Goal: Task Accomplishment & Management: Manage account settings

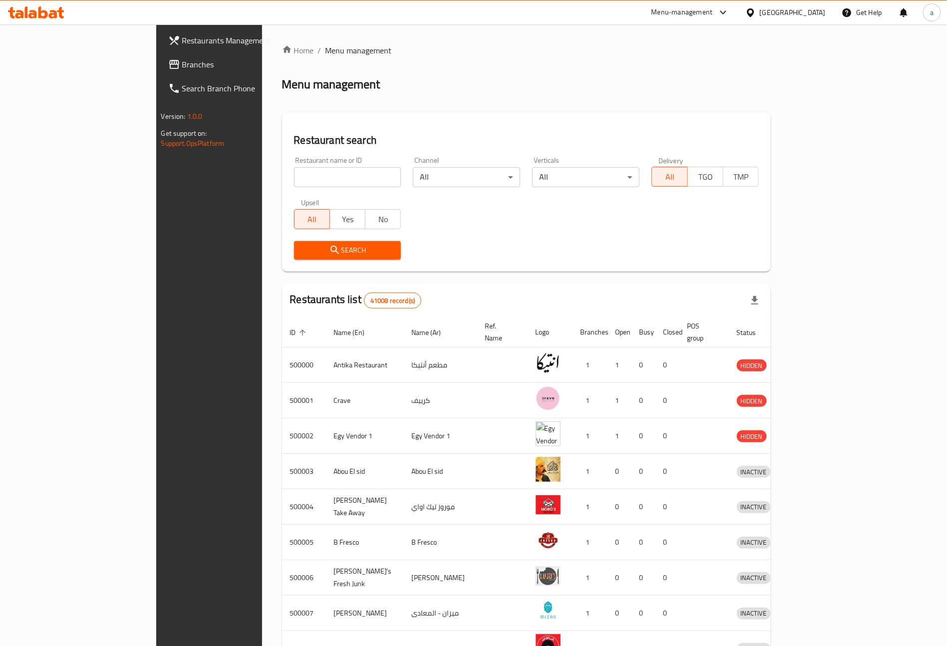
click at [182, 69] on span "Branches" at bounding box center [244, 64] width 124 height 12
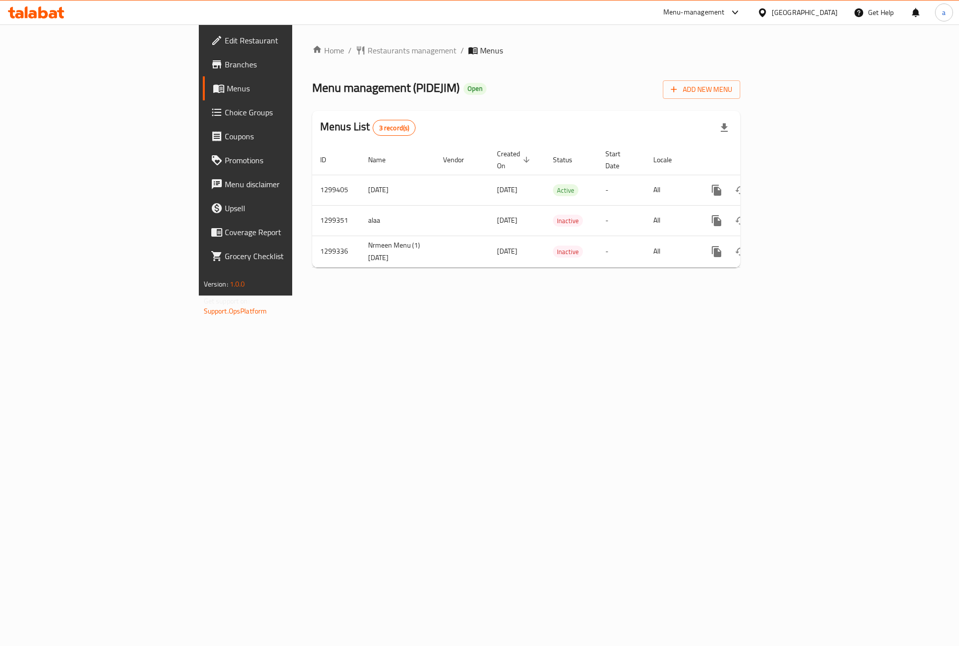
click at [225, 69] on span "Branches" at bounding box center [288, 64] width 126 height 12
click at [795, 184] on icon "enhanced table" at bounding box center [789, 190] width 12 height 12
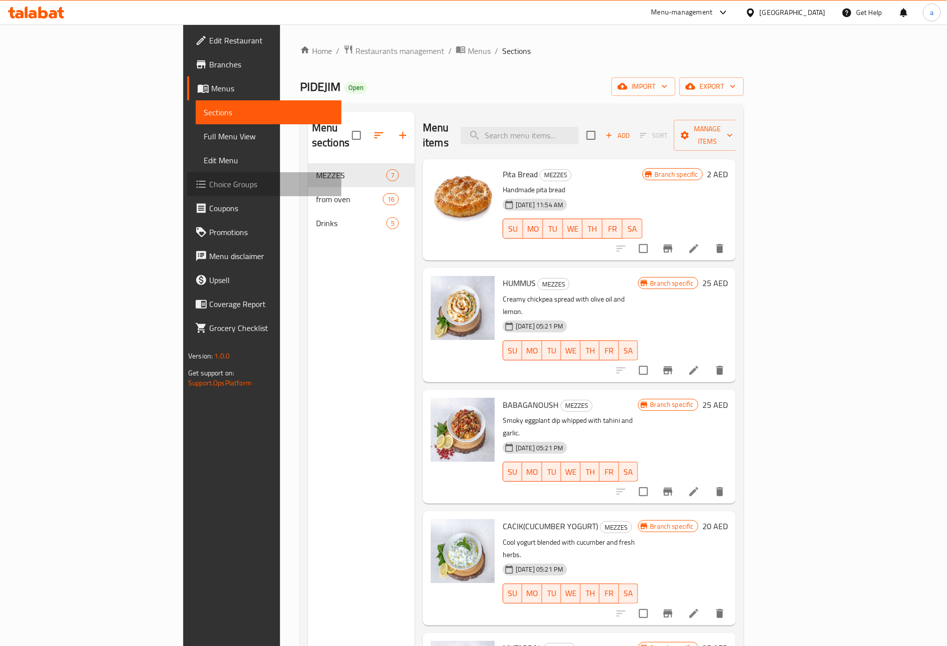
click at [209, 178] on span "Choice Groups" at bounding box center [271, 184] width 124 height 12
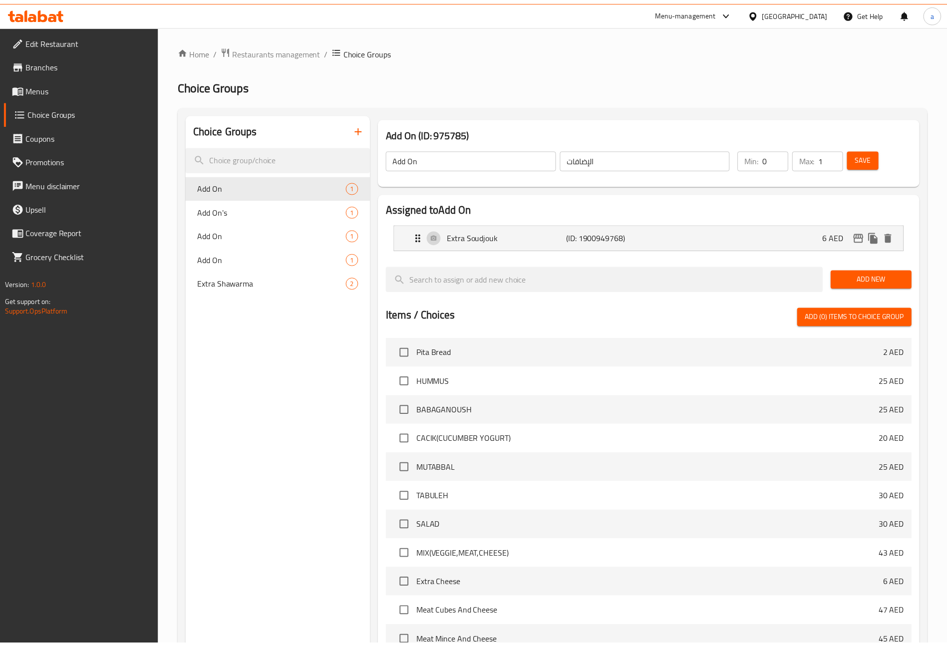
scroll to position [186, 0]
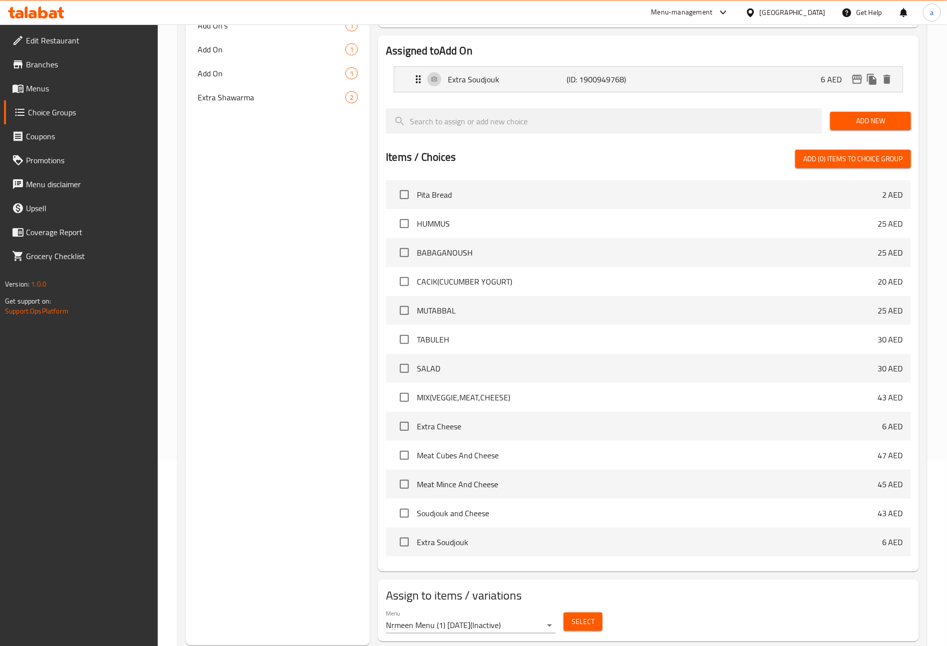
click at [63, 87] on span "Menus" at bounding box center [88, 88] width 124 height 12
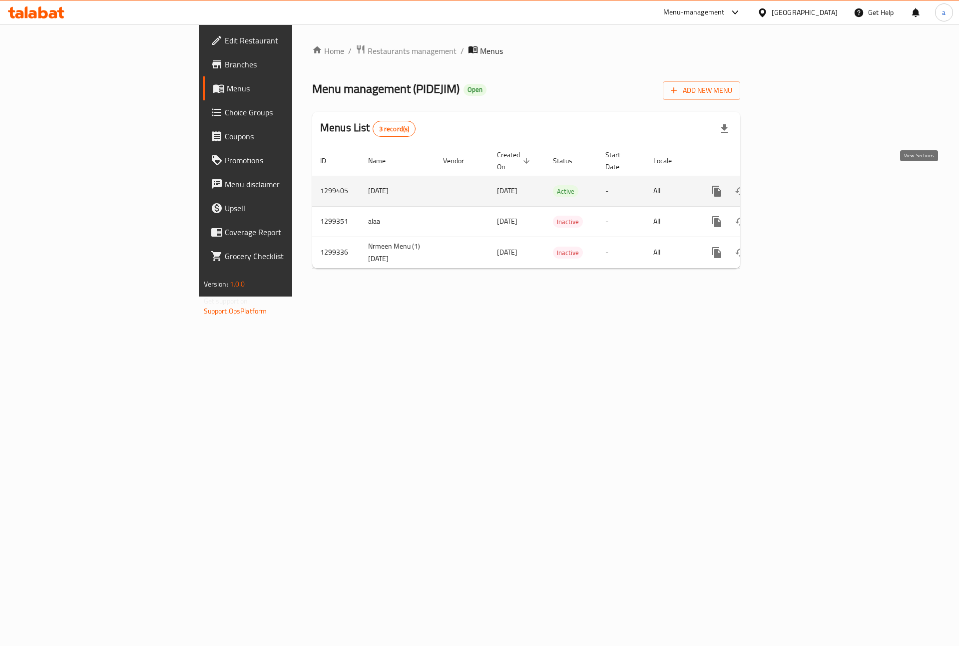
click at [801, 184] on link "enhanced table" at bounding box center [789, 191] width 24 height 24
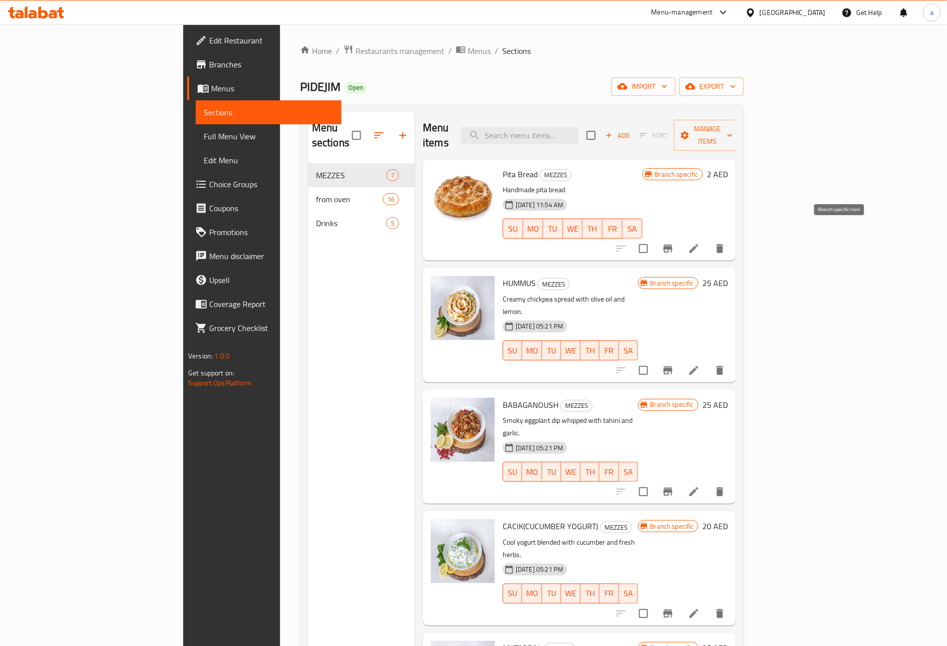
click at [673, 245] on icon "Branch-specific-item" at bounding box center [668, 249] width 9 height 8
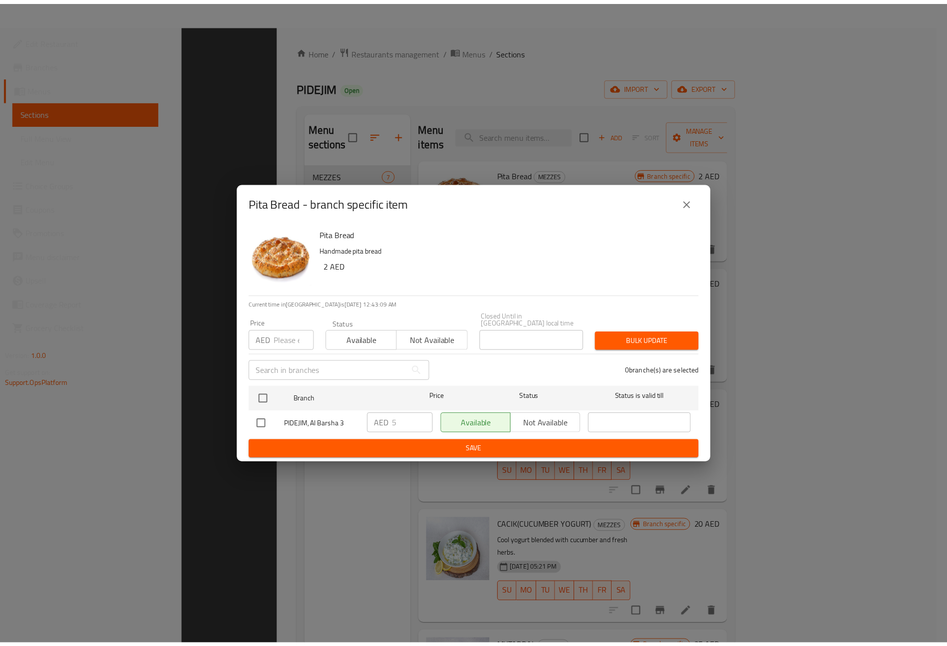
scroll to position [140, 0]
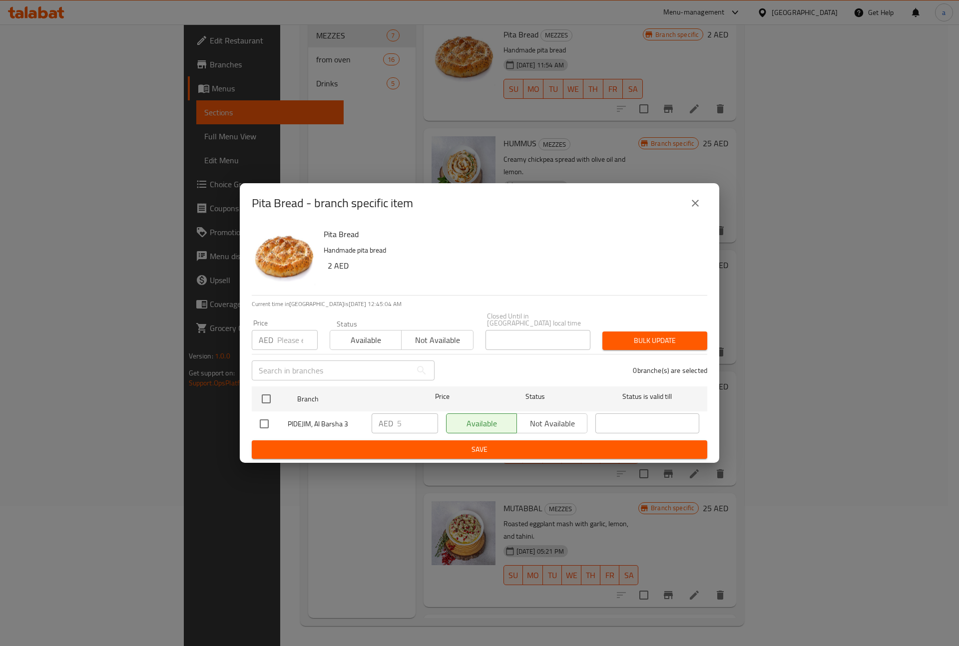
click at [698, 207] on icon "close" at bounding box center [695, 203] width 12 height 12
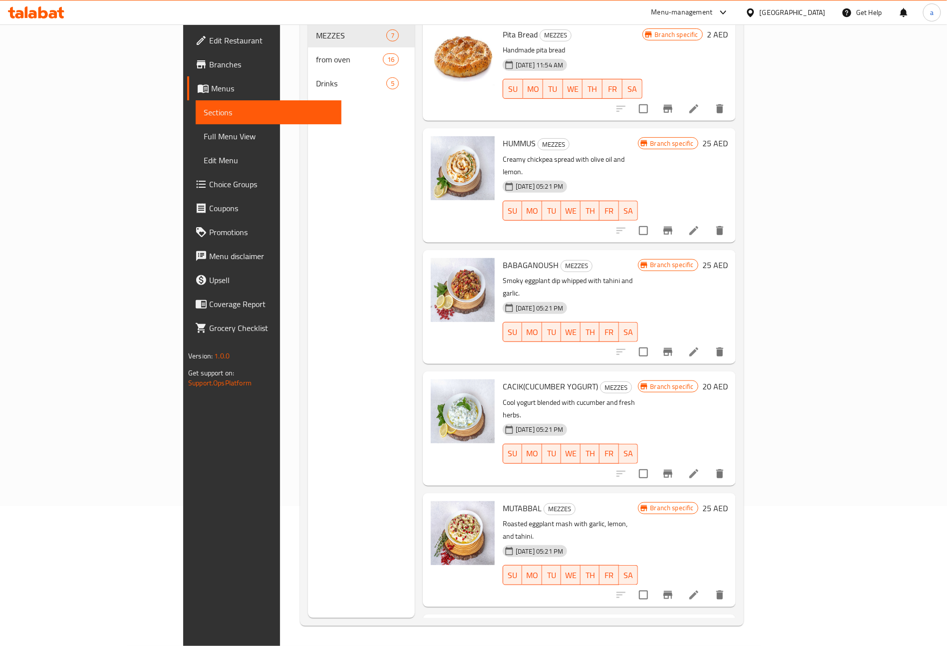
click at [759, 8] on div at bounding box center [753, 12] width 14 height 11
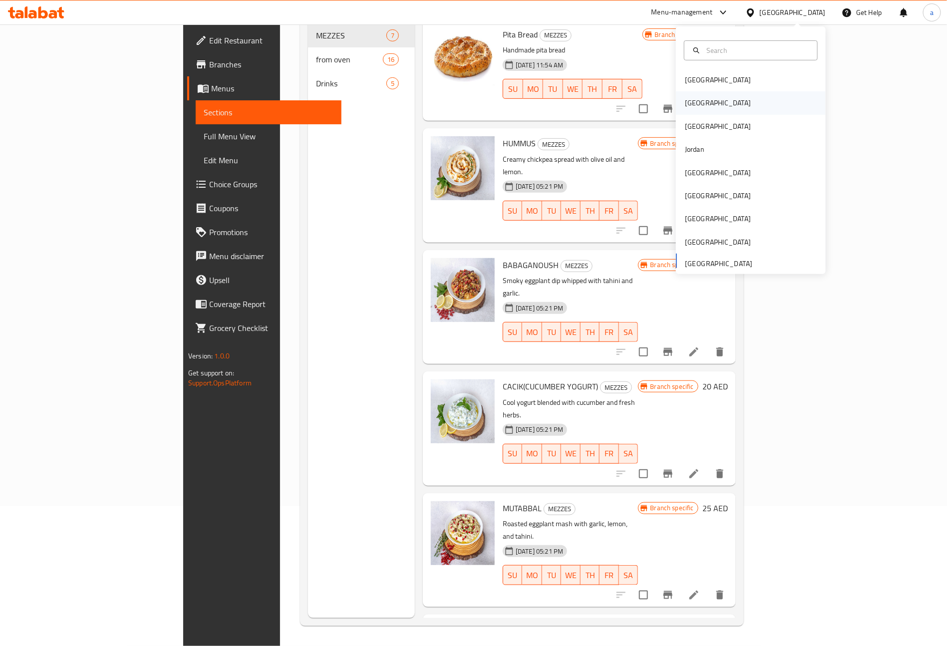
click at [685, 102] on div "Egypt" at bounding box center [718, 102] width 66 height 11
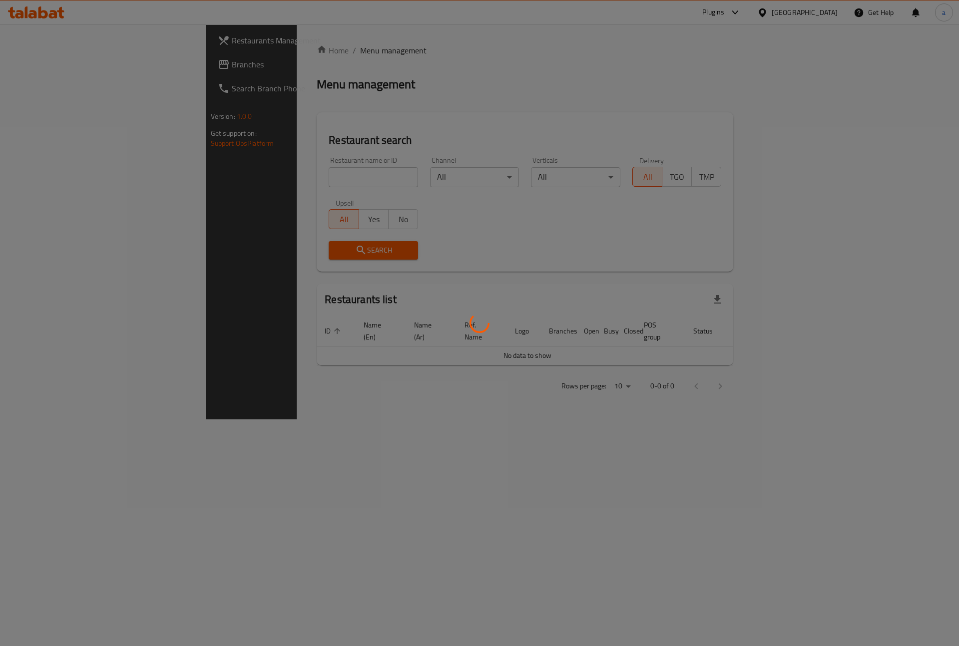
click at [81, 74] on div at bounding box center [479, 323] width 959 height 646
click at [84, 63] on div at bounding box center [479, 323] width 959 height 646
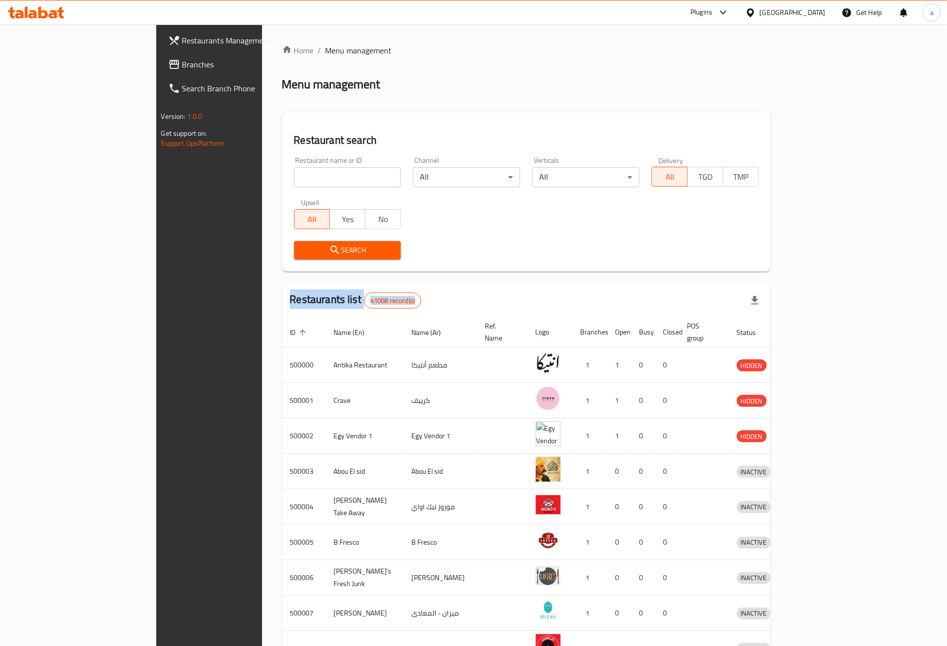
click at [182, 63] on span "Branches" at bounding box center [244, 64] width 124 height 12
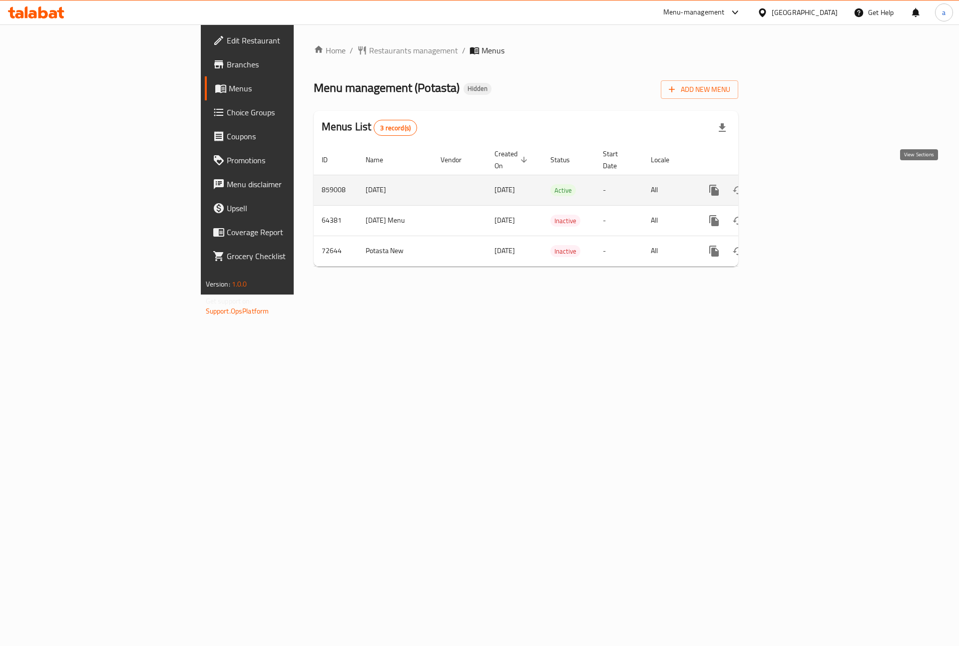
click at [791, 186] on icon "enhanced table" at bounding box center [786, 190] width 9 height 9
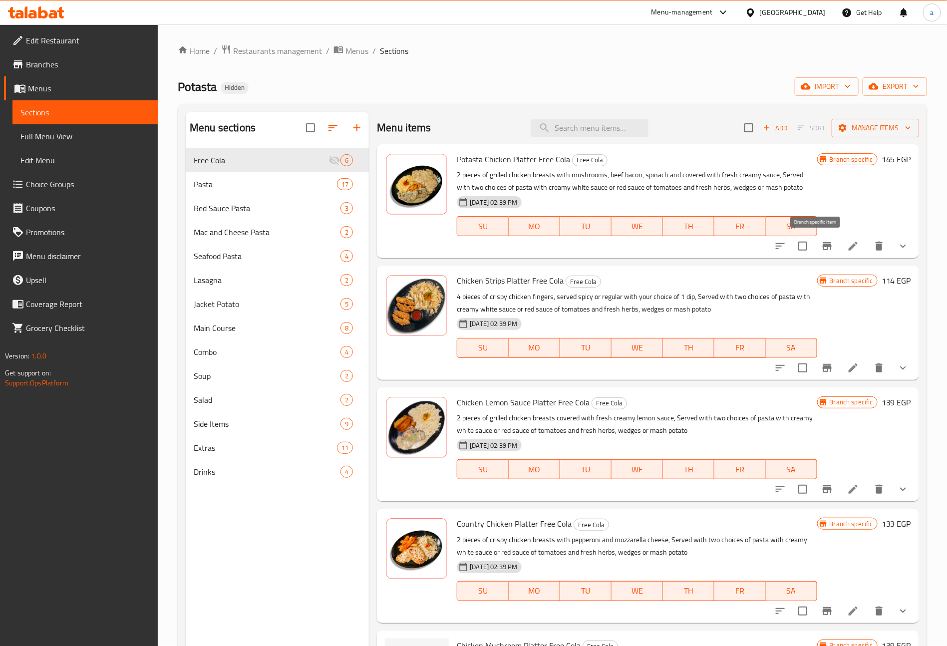
click at [822, 243] on icon "Branch-specific-item" at bounding box center [828, 246] width 12 height 12
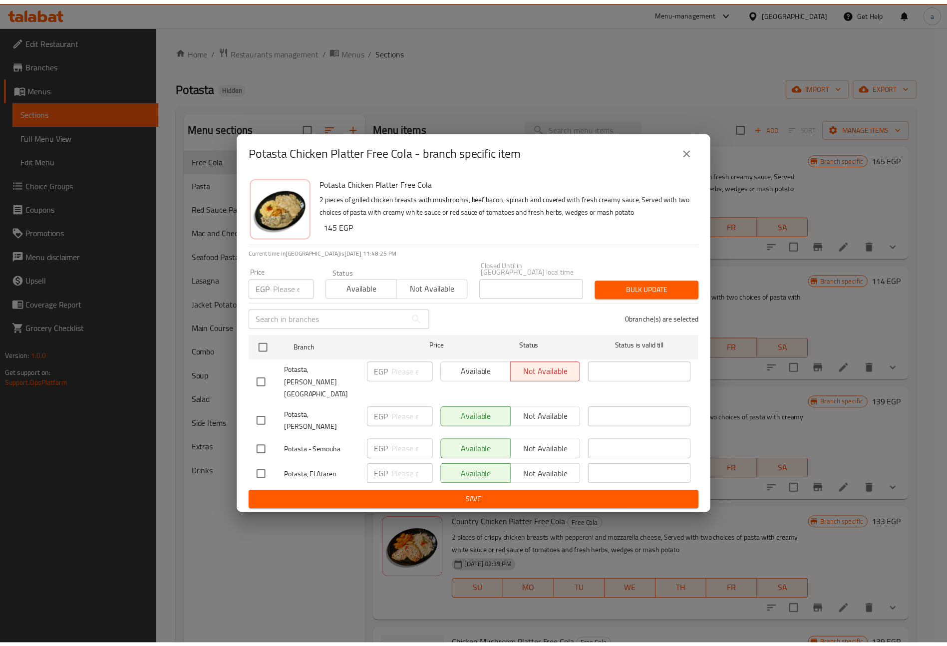
scroll to position [140, 0]
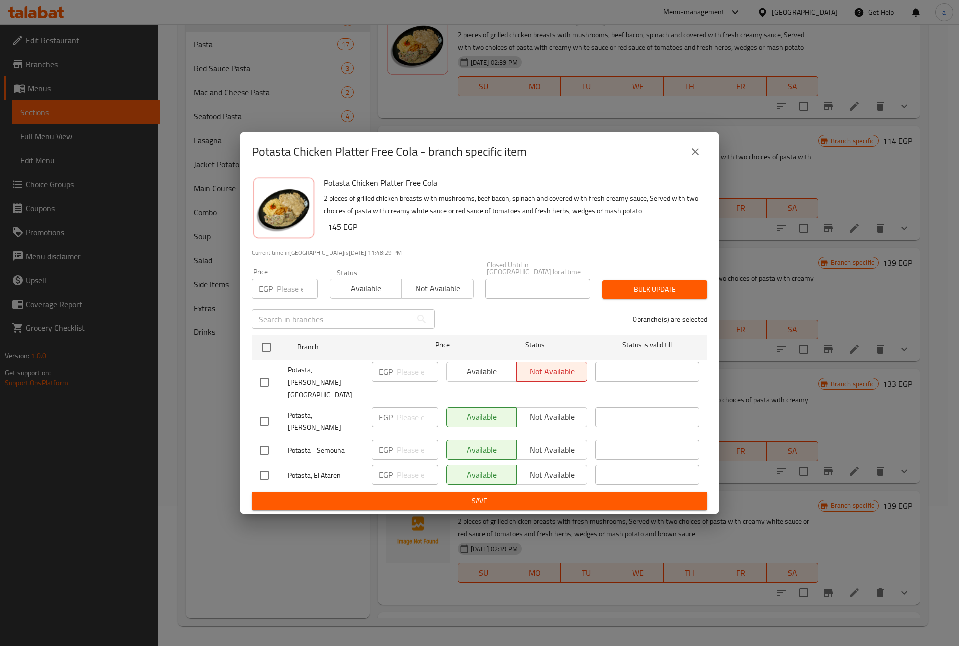
click at [75, 138] on div "Potasta Chicken Platter Free Cola - branch specific item Potasta Chicken Platte…" at bounding box center [479, 323] width 959 height 646
click at [688, 164] on button "close" at bounding box center [695, 152] width 24 height 24
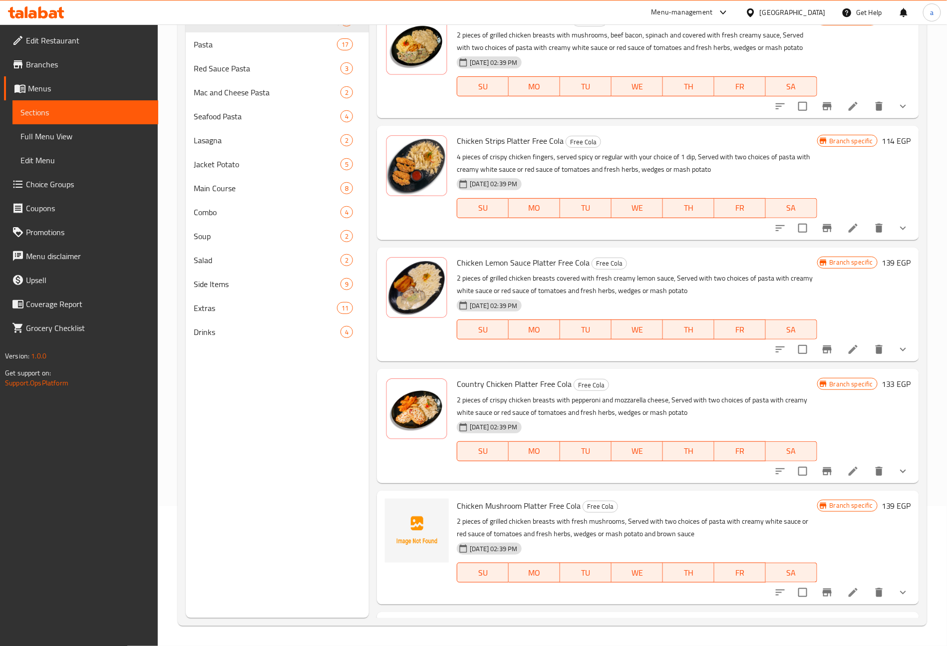
click at [61, 138] on span "Full Menu View" at bounding box center [85, 136] width 130 height 12
click at [42, 186] on span "Choice Groups" at bounding box center [88, 184] width 124 height 12
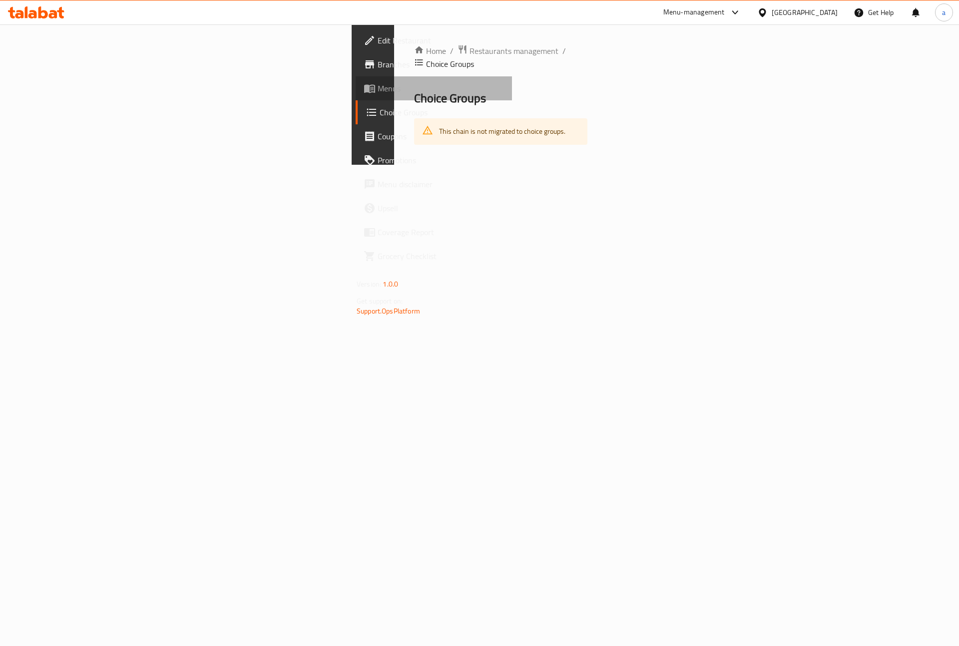
click at [378, 93] on span "Menus" at bounding box center [441, 88] width 126 height 12
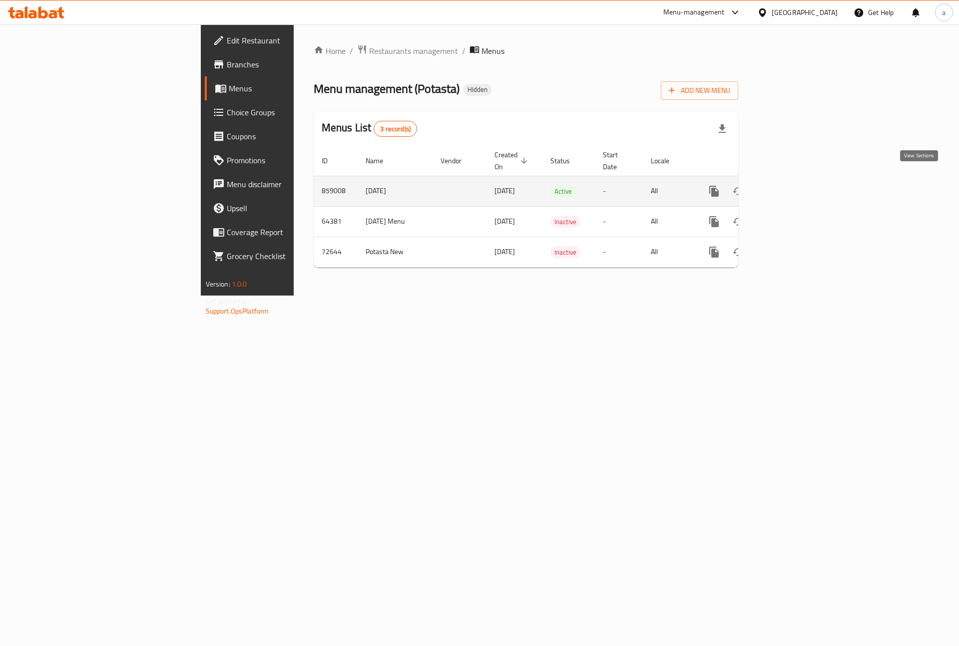
click at [792, 185] on icon "enhanced table" at bounding box center [786, 191] width 12 height 12
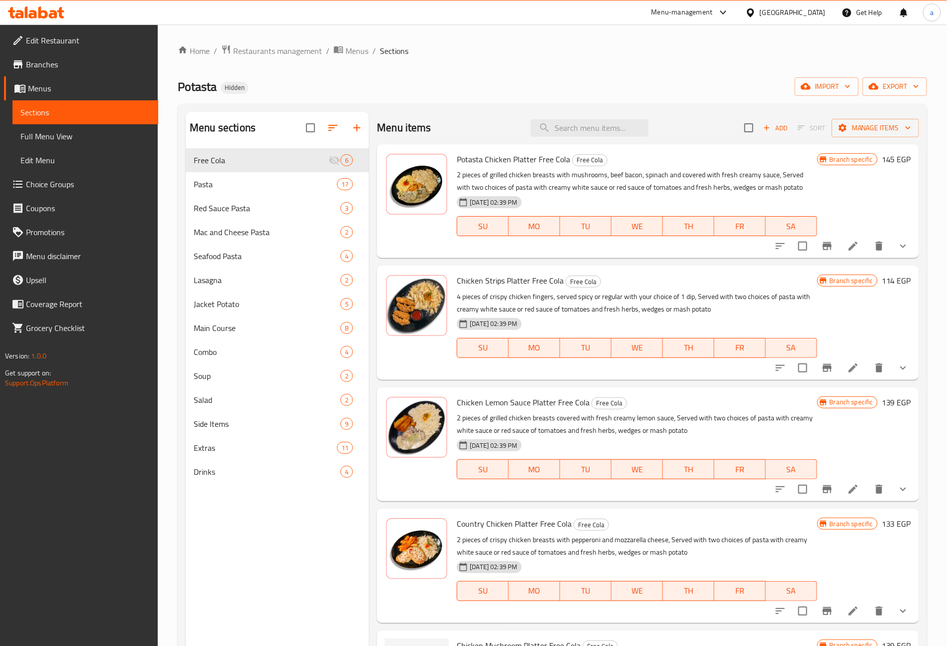
click at [52, 180] on span "Choice Groups" at bounding box center [88, 184] width 124 height 12
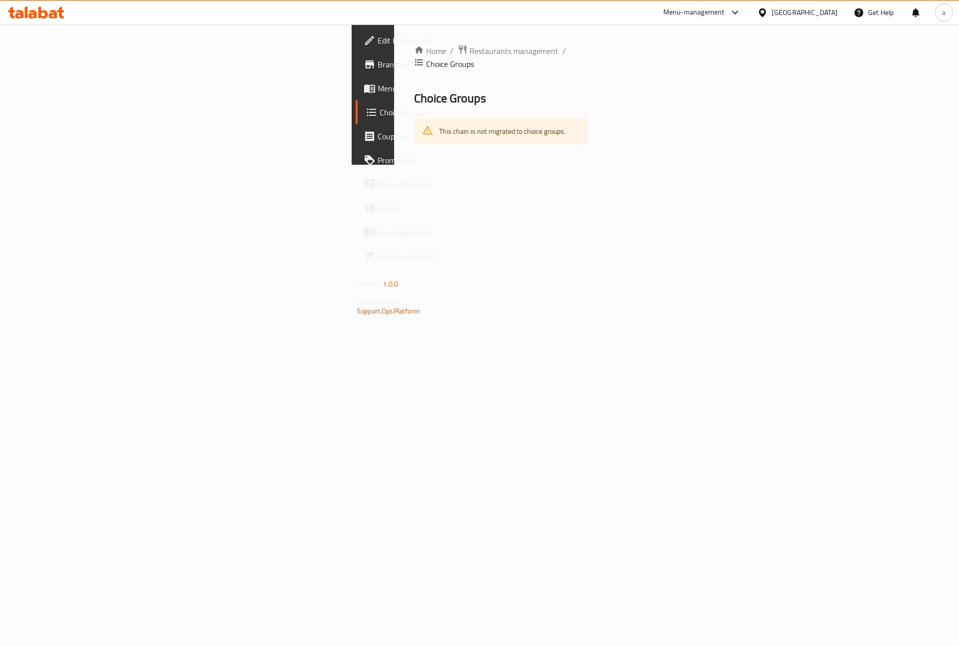
click at [378, 92] on span "Menus" at bounding box center [441, 88] width 126 height 12
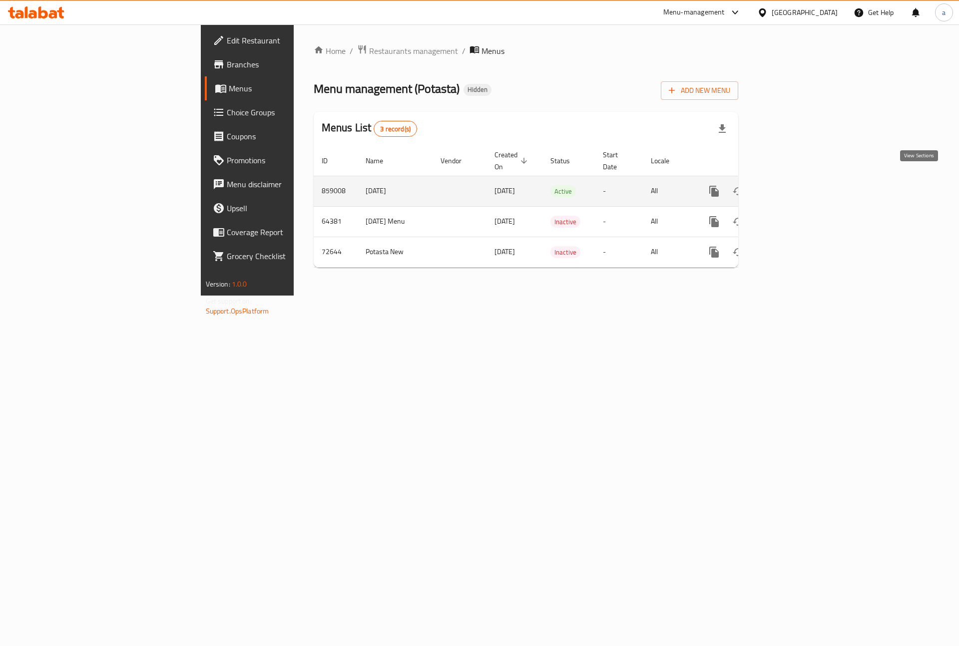
click at [798, 179] on link "enhanced table" at bounding box center [786, 191] width 24 height 24
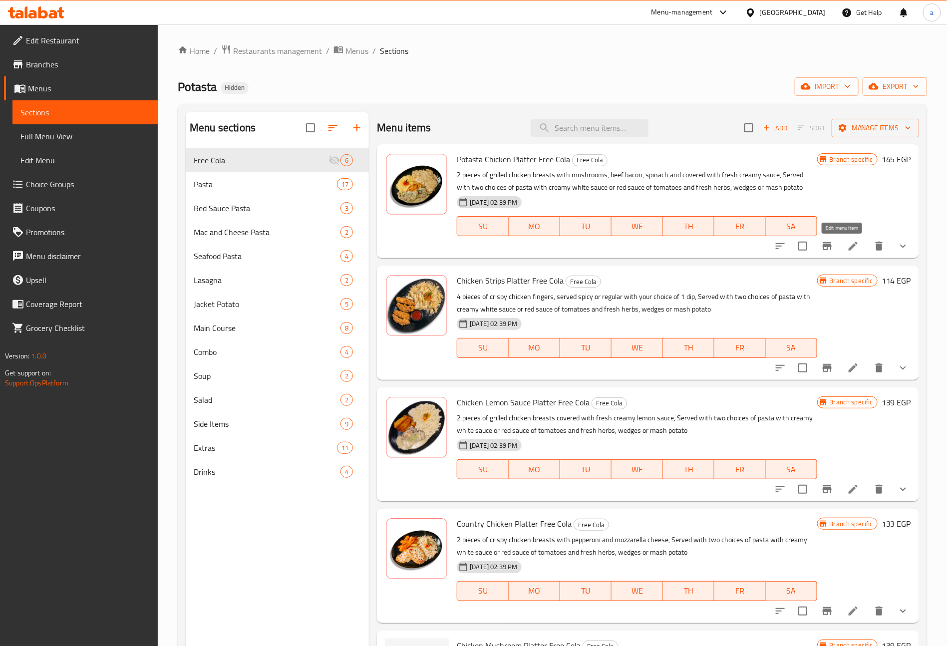
click at [848, 249] on icon at bounding box center [854, 246] width 12 height 12
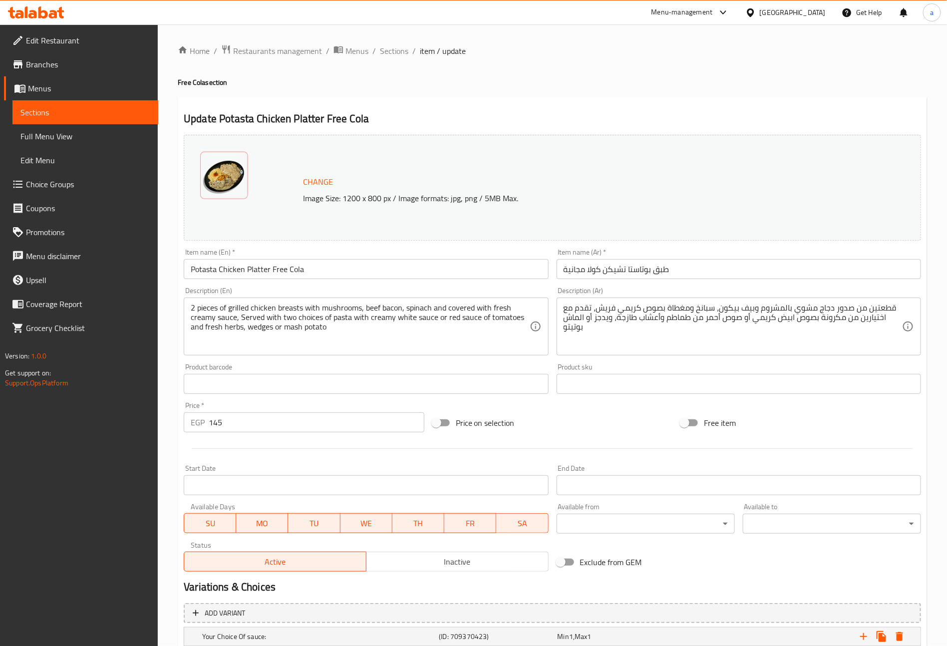
scroll to position [177, 0]
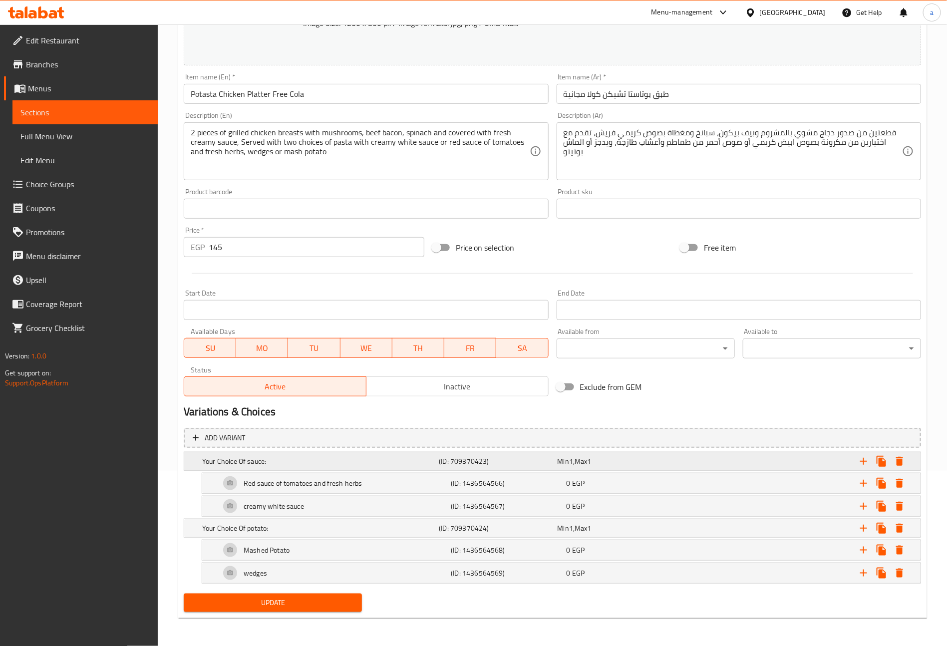
click at [390, 458] on h5 "Your Choice Of sauce:" at bounding box center [318, 462] width 233 height 10
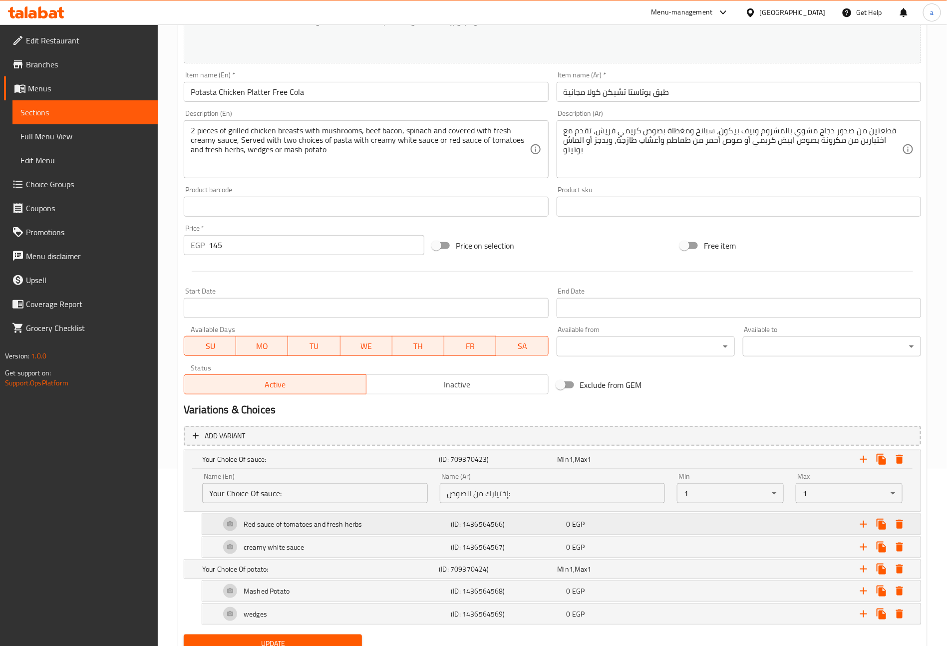
click at [380, 524] on div "Red sauce of tomatoes and fresh herbs" at bounding box center [333, 524] width 231 height 24
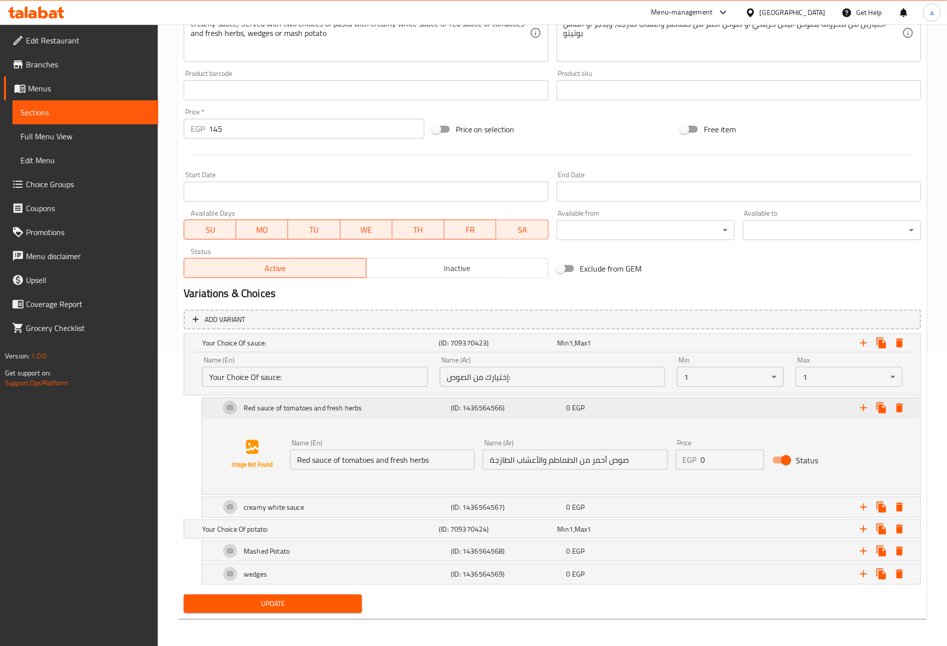
scroll to position [297, 0]
click at [385, 508] on div "creamy white sauce" at bounding box center [333, 506] width 231 height 24
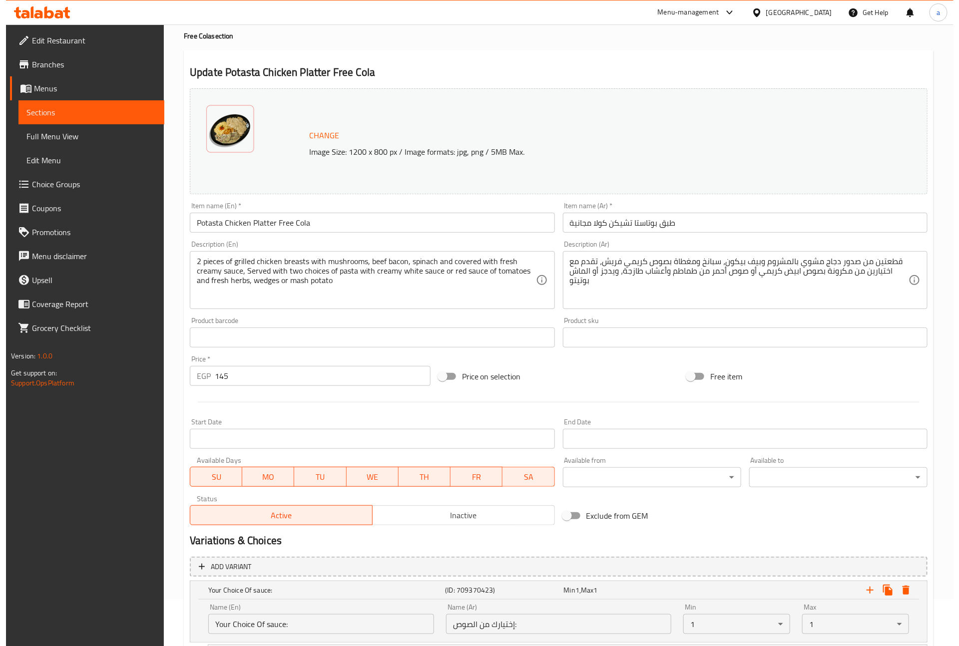
scroll to position [0, 0]
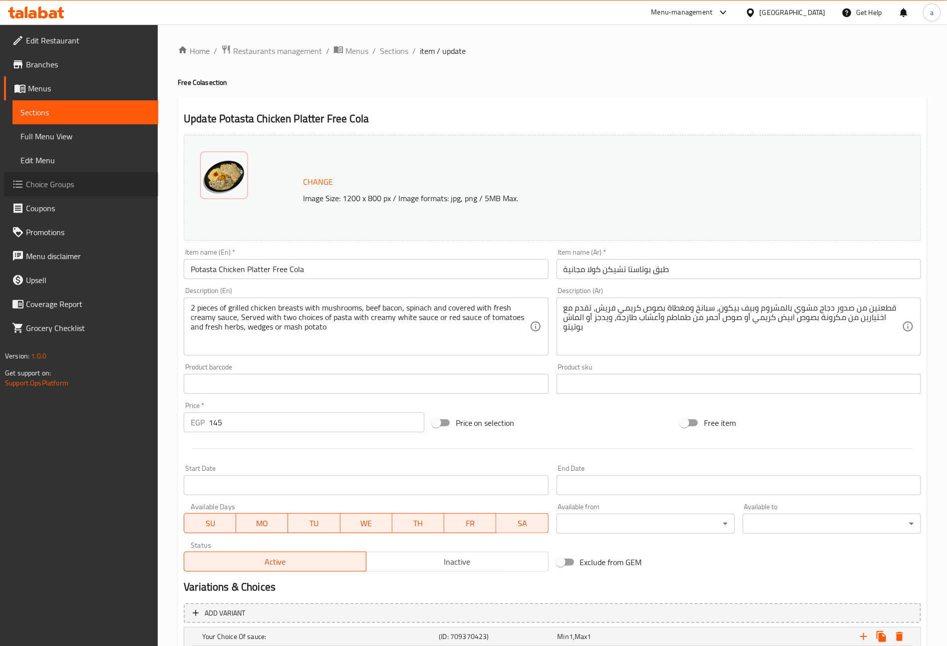
click at [69, 178] on span "Choice Groups" at bounding box center [88, 184] width 124 height 12
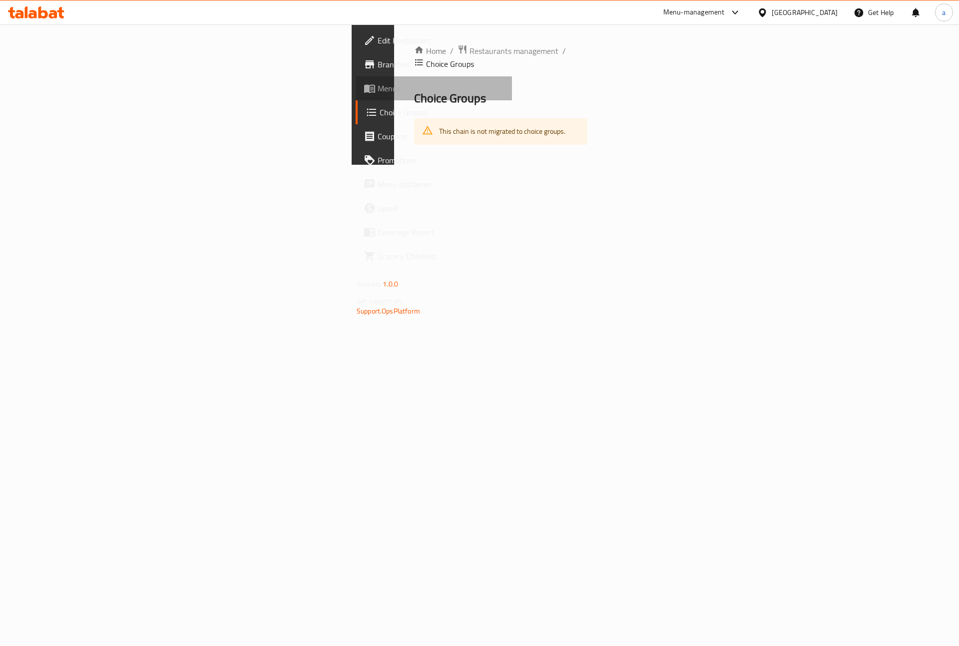
click at [378, 87] on span "Menus" at bounding box center [441, 88] width 126 height 12
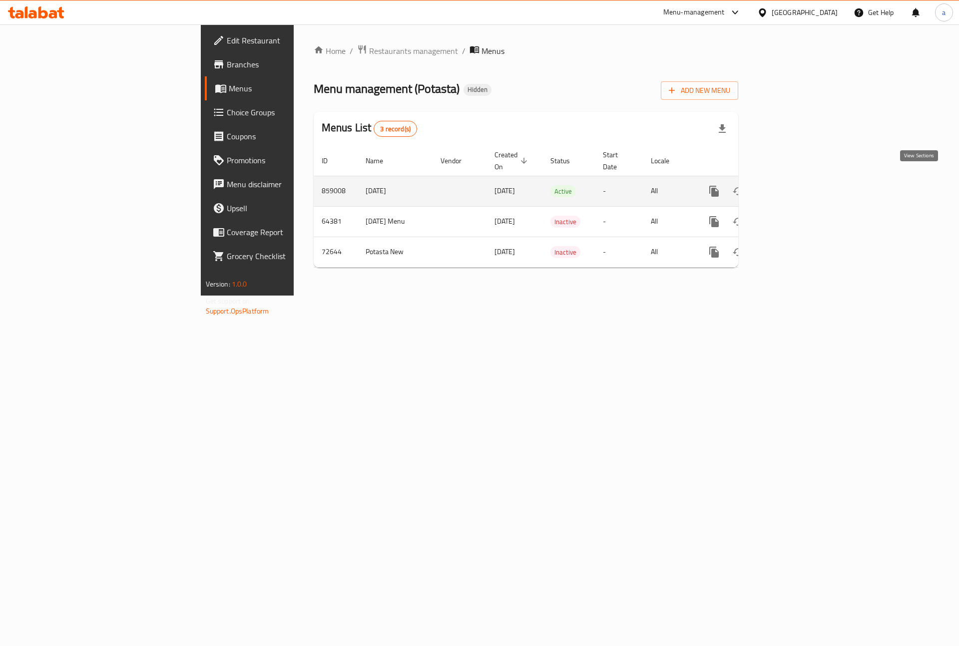
click at [798, 179] on link "enhanced table" at bounding box center [786, 191] width 24 height 24
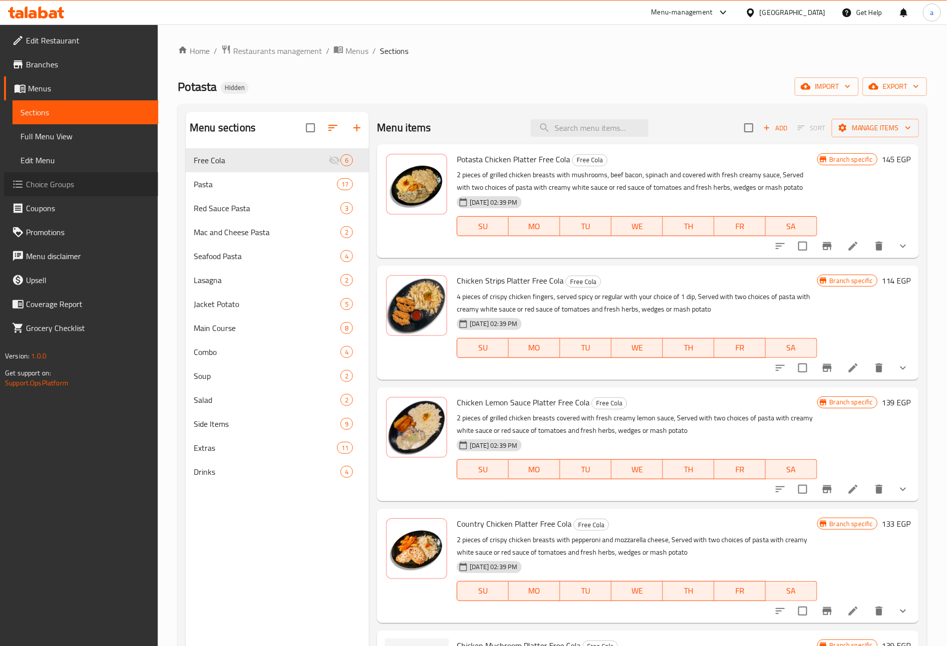
click at [45, 187] on span "Choice Groups" at bounding box center [88, 184] width 124 height 12
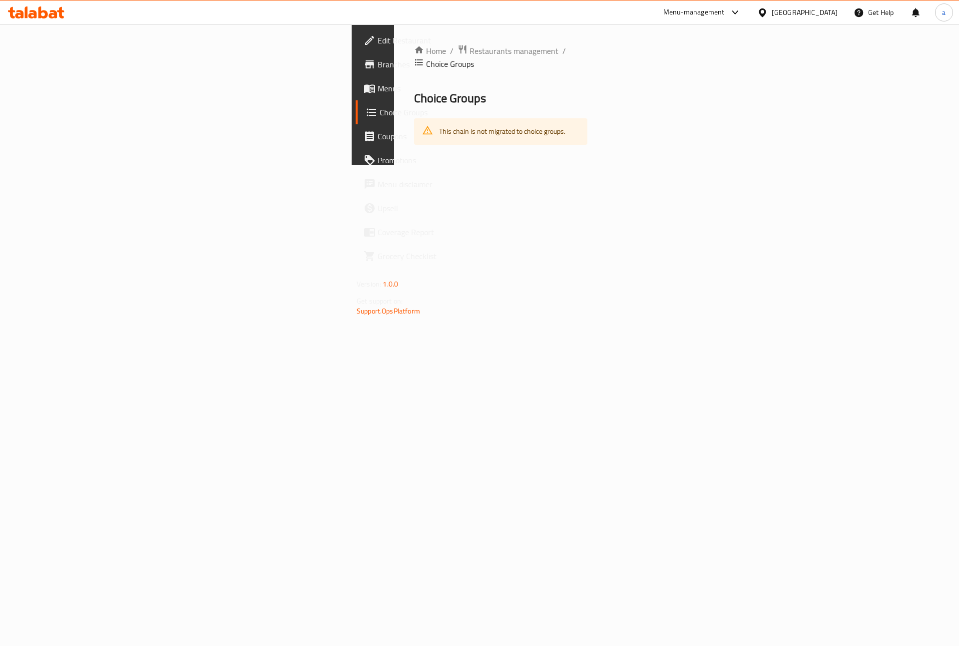
click at [378, 64] on span "Branches" at bounding box center [441, 64] width 126 height 12
click at [834, 14] on div "[GEOGRAPHIC_DATA]" at bounding box center [805, 12] width 66 height 11
click at [715, 260] on div "[GEOGRAPHIC_DATA]" at bounding box center [730, 261] width 66 height 11
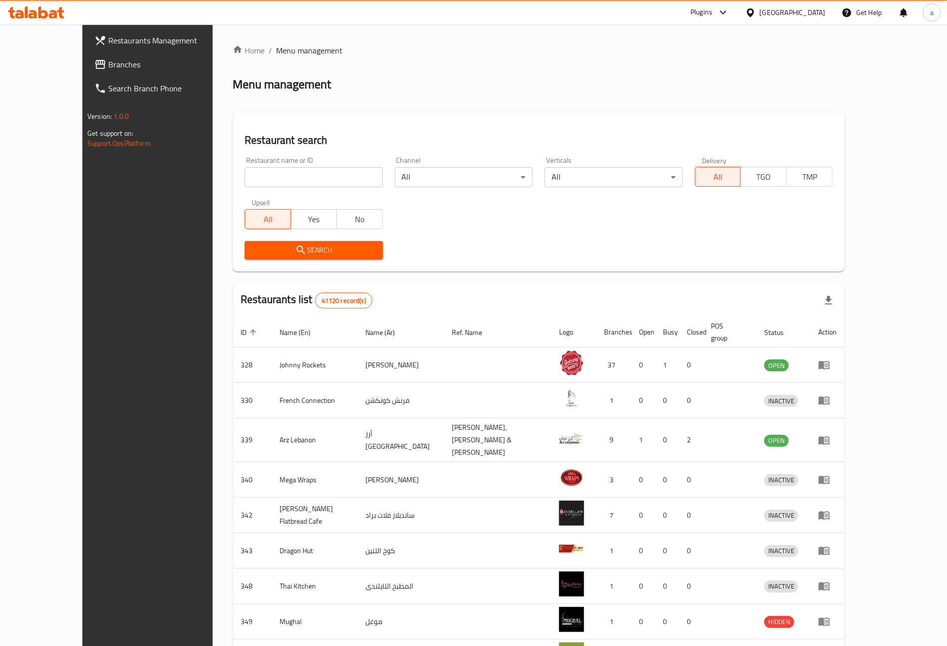
click at [778, 14] on div "[GEOGRAPHIC_DATA]" at bounding box center [793, 12] width 66 height 11
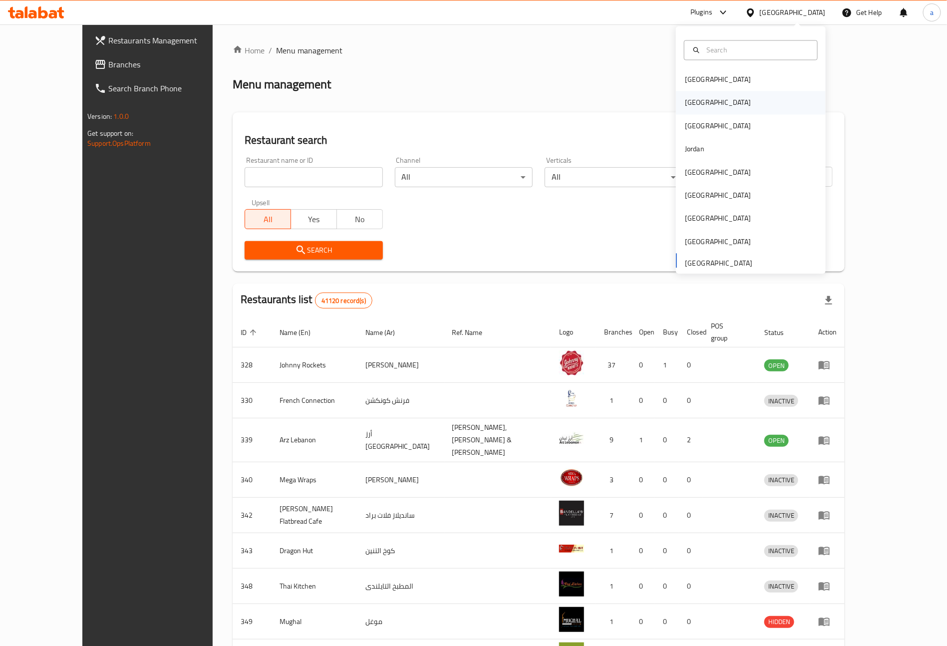
click at [703, 101] on div "[GEOGRAPHIC_DATA]" at bounding box center [751, 102] width 150 height 23
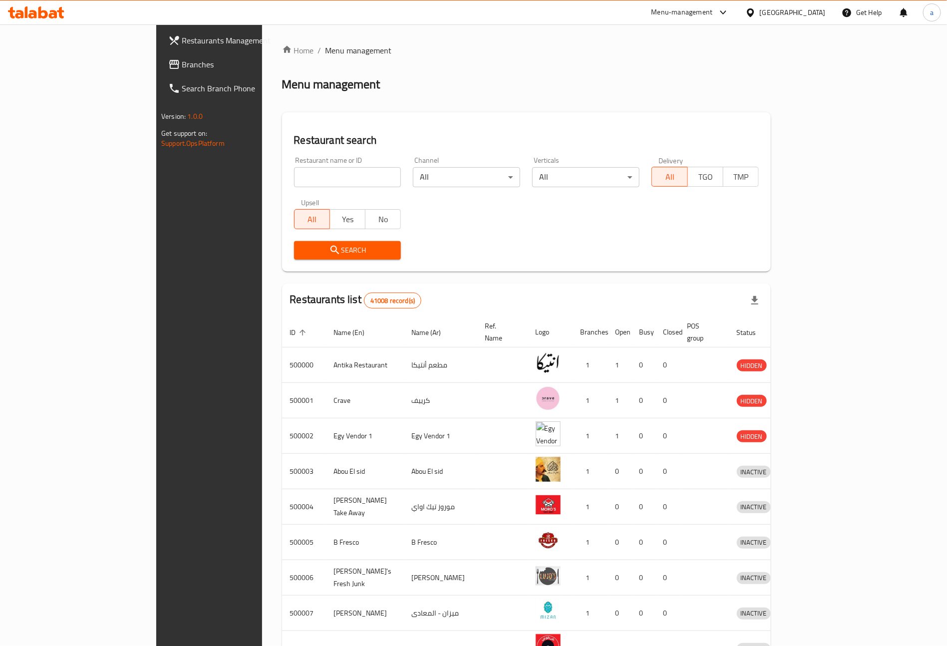
click at [160, 72] on link "Branches" at bounding box center [237, 64] width 154 height 24
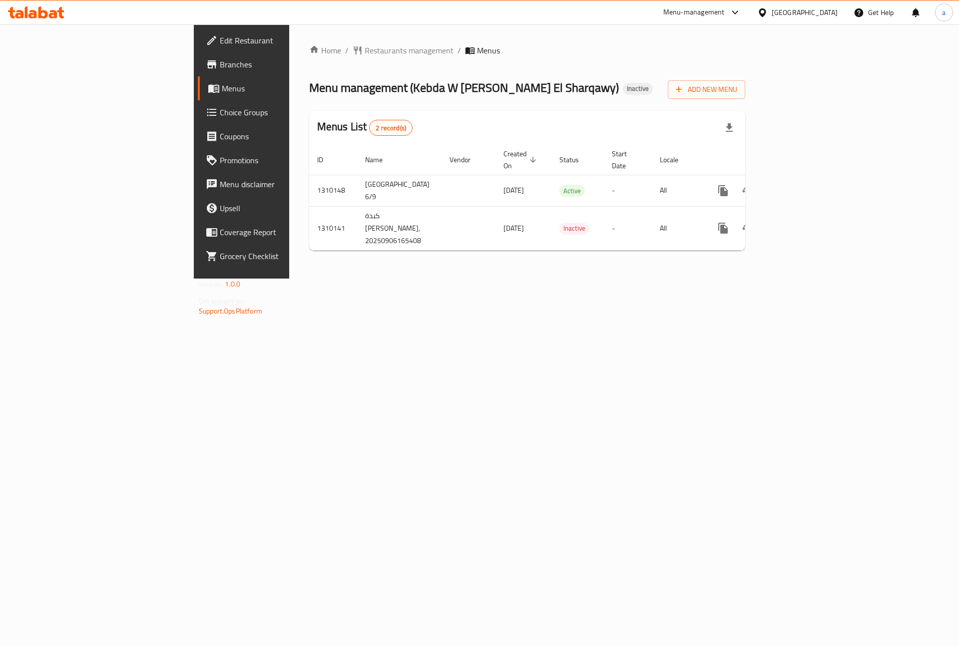
click at [198, 121] on link "Choice Groups" at bounding box center [276, 112] width 156 height 24
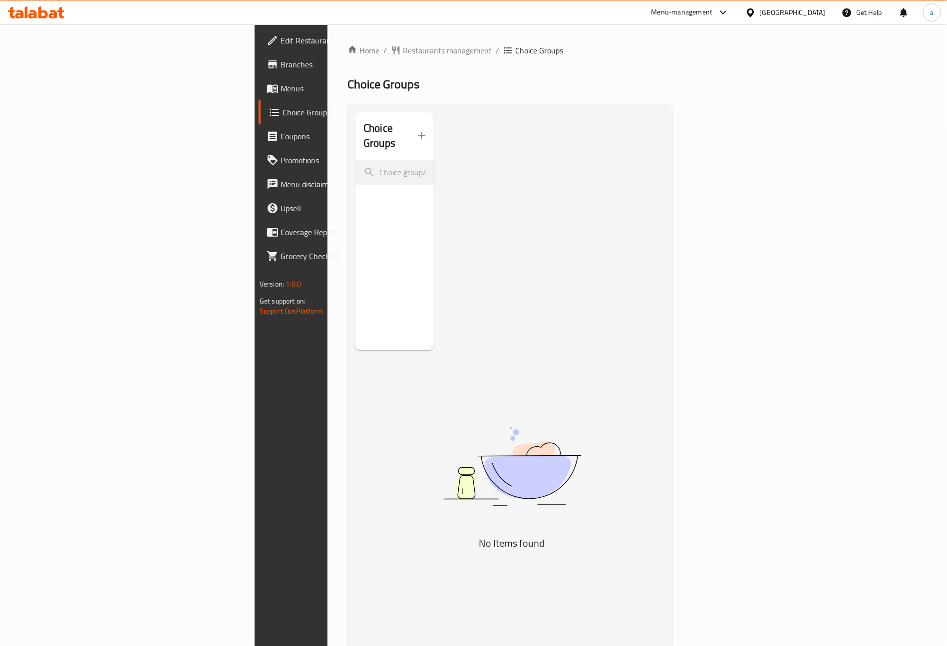
click at [760, 7] on div at bounding box center [753, 12] width 14 height 11
click at [735, 263] on div "[GEOGRAPHIC_DATA]" at bounding box center [718, 261] width 66 height 11
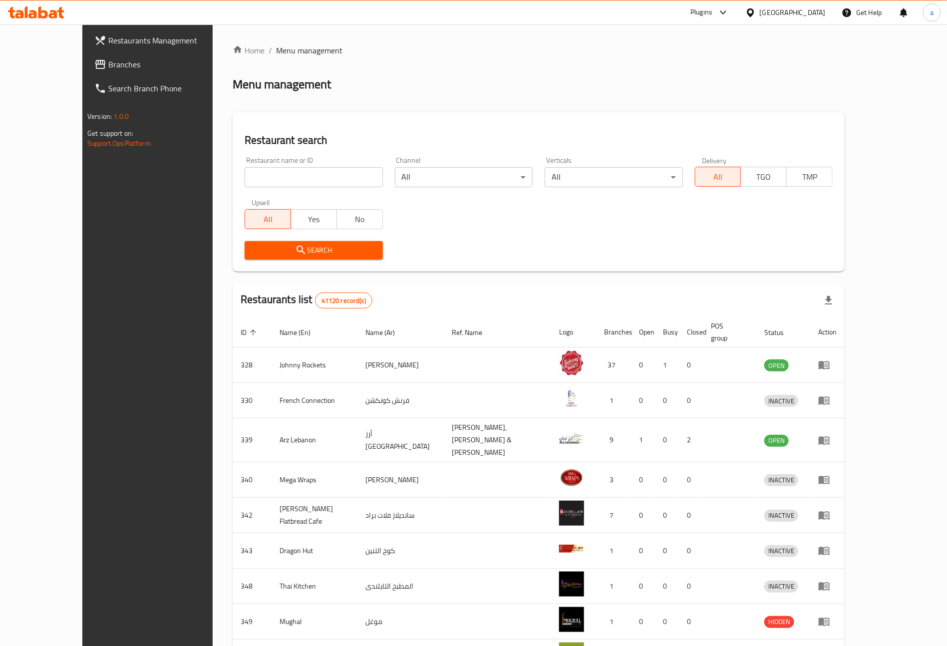
click at [108, 62] on span "Branches" at bounding box center [170, 64] width 124 height 12
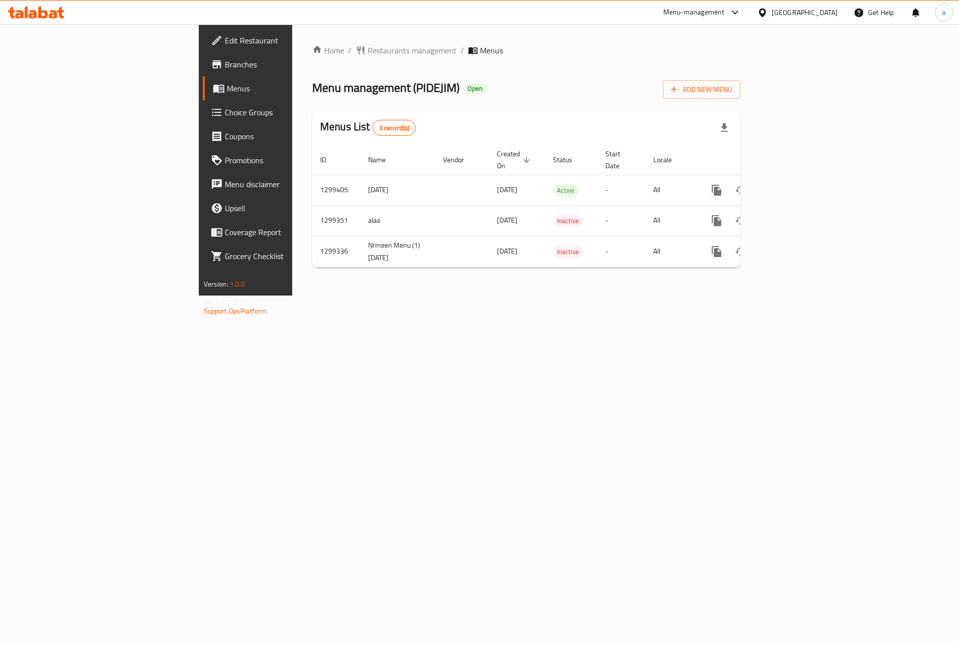
click at [225, 106] on span "Choice Groups" at bounding box center [288, 112] width 126 height 12
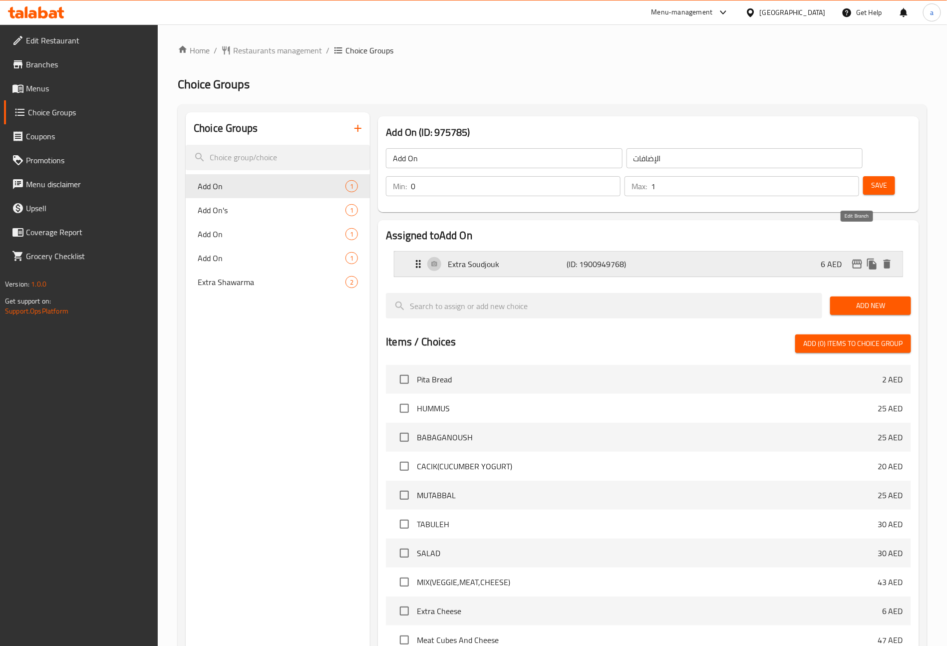
click at [862, 260] on icon "edit" at bounding box center [858, 264] width 10 height 9
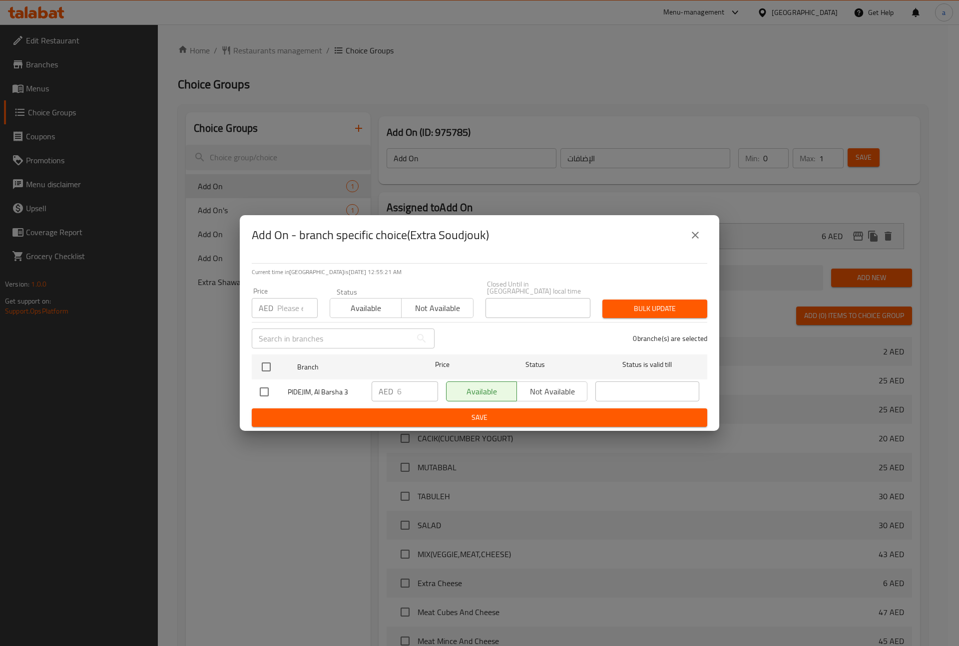
scroll to position [184, 0]
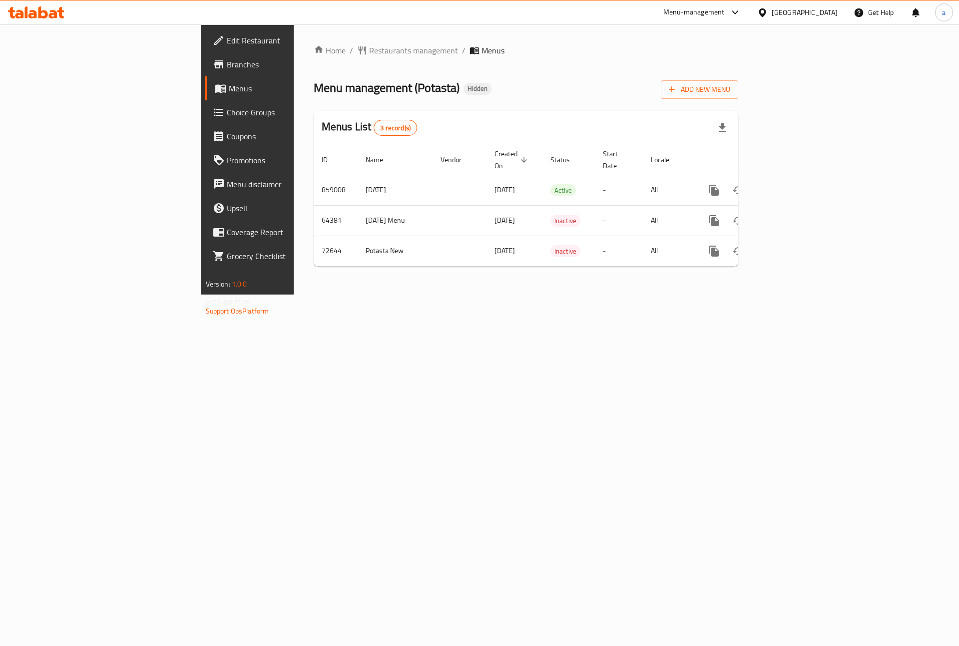
click at [205, 119] on link "Choice Groups" at bounding box center [283, 112] width 156 height 24
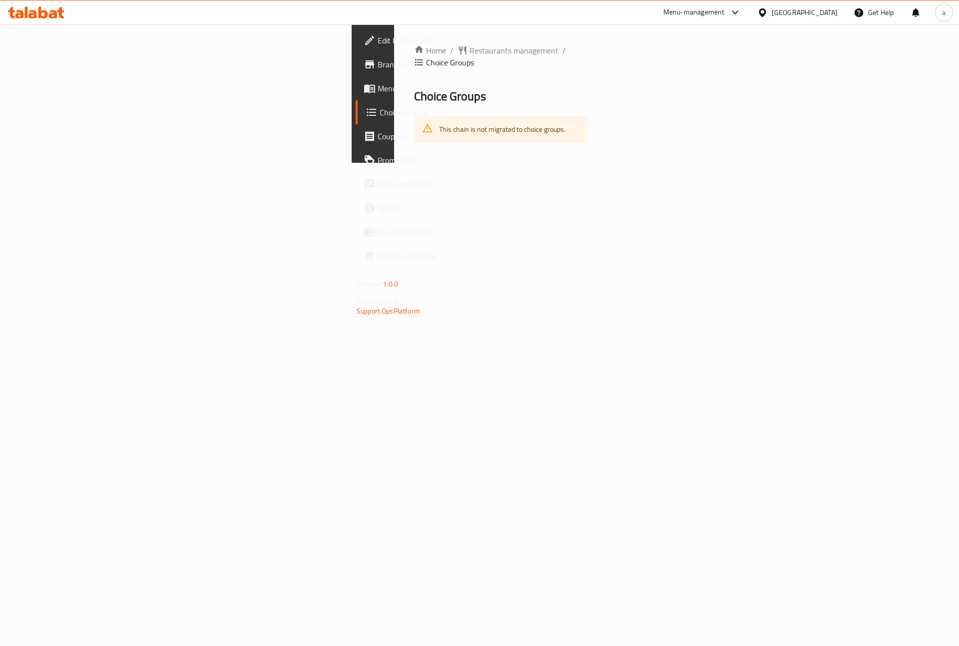
click at [356, 54] on link "Branches" at bounding box center [434, 64] width 156 height 24
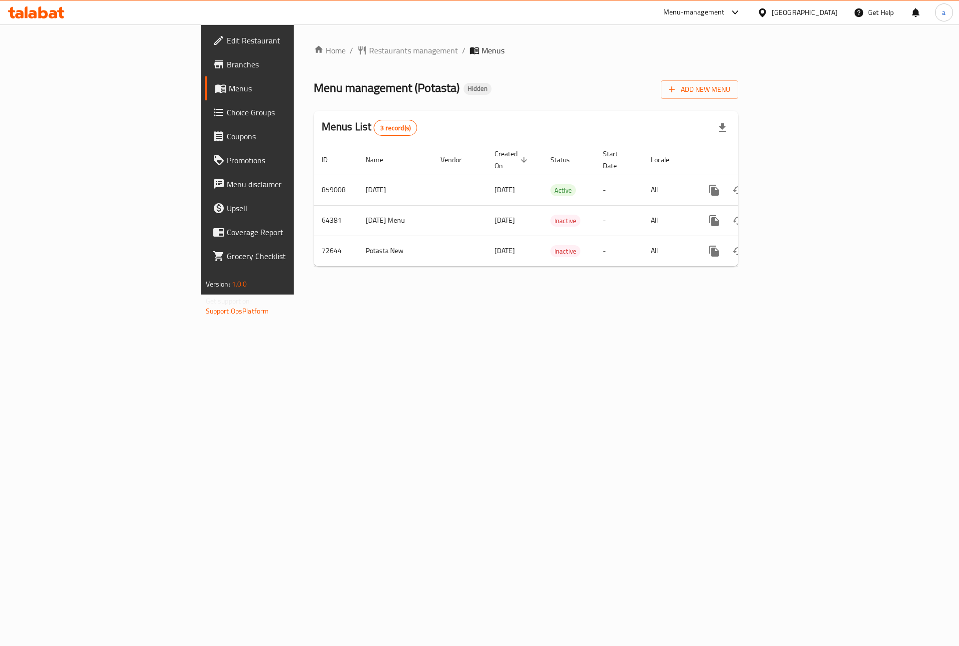
click at [205, 120] on link "Choice Groups" at bounding box center [283, 112] width 156 height 24
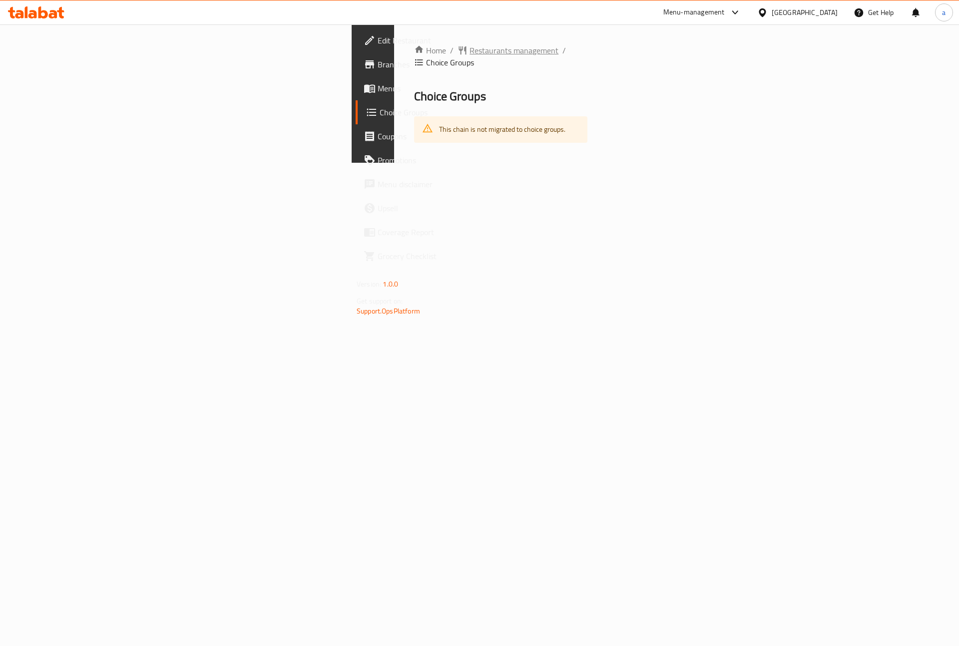
click at [469, 50] on span "Restaurants management" at bounding box center [513, 50] width 89 height 12
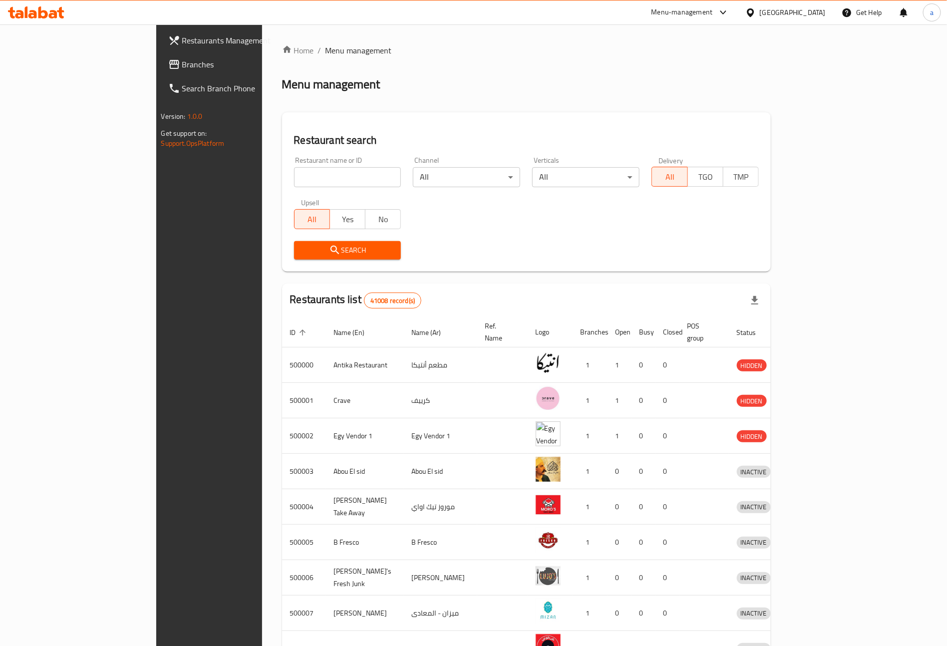
click at [182, 69] on span "Branches" at bounding box center [244, 64] width 124 height 12
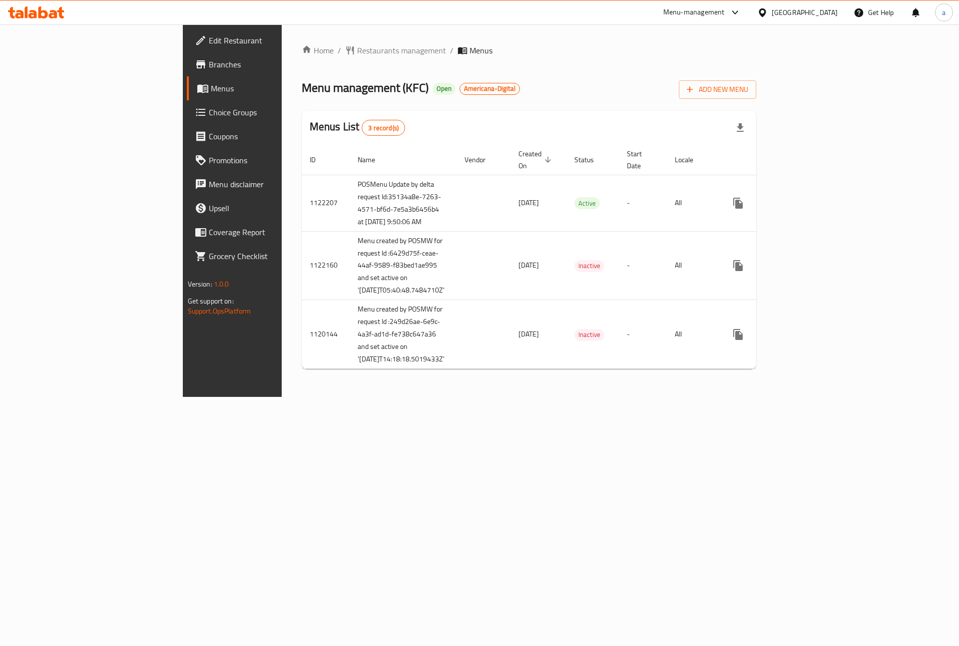
click at [209, 113] on span "Choice Groups" at bounding box center [272, 112] width 126 height 12
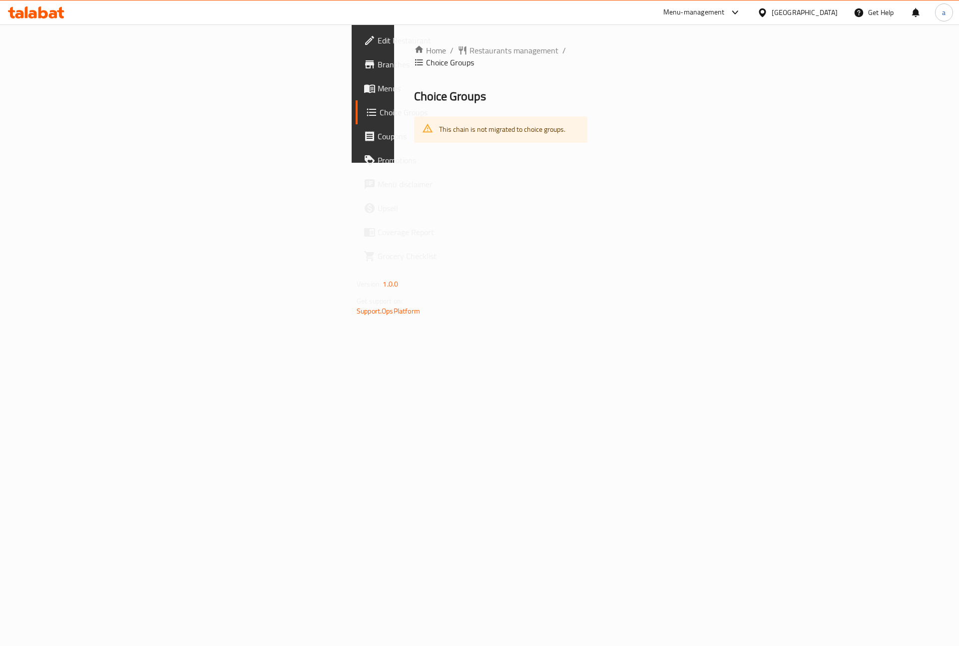
click at [378, 63] on span "Branches" at bounding box center [441, 64] width 126 height 12
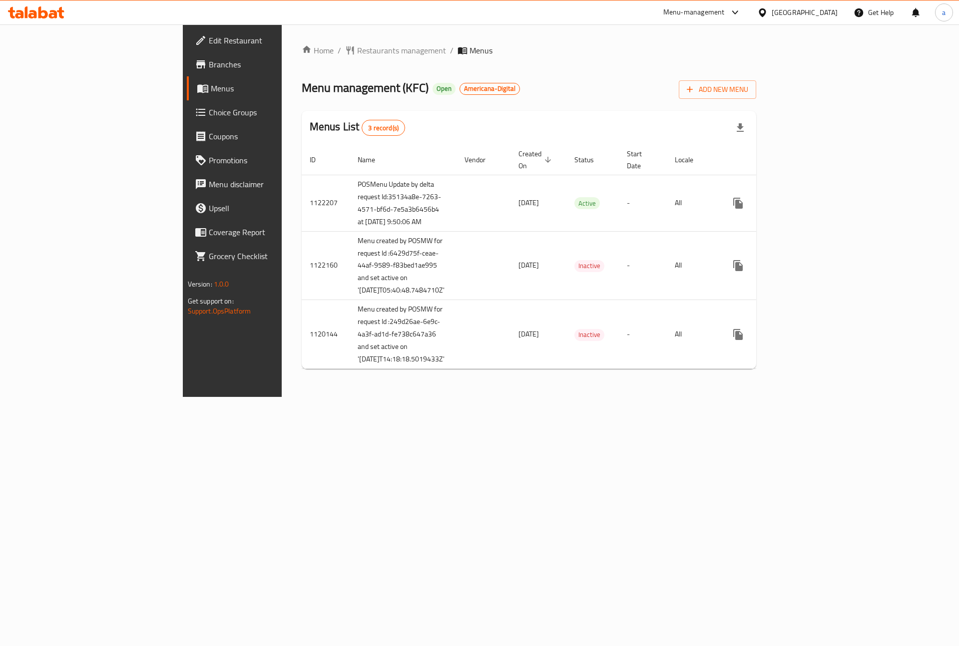
click at [209, 118] on span "Choice Groups" at bounding box center [272, 112] width 126 height 12
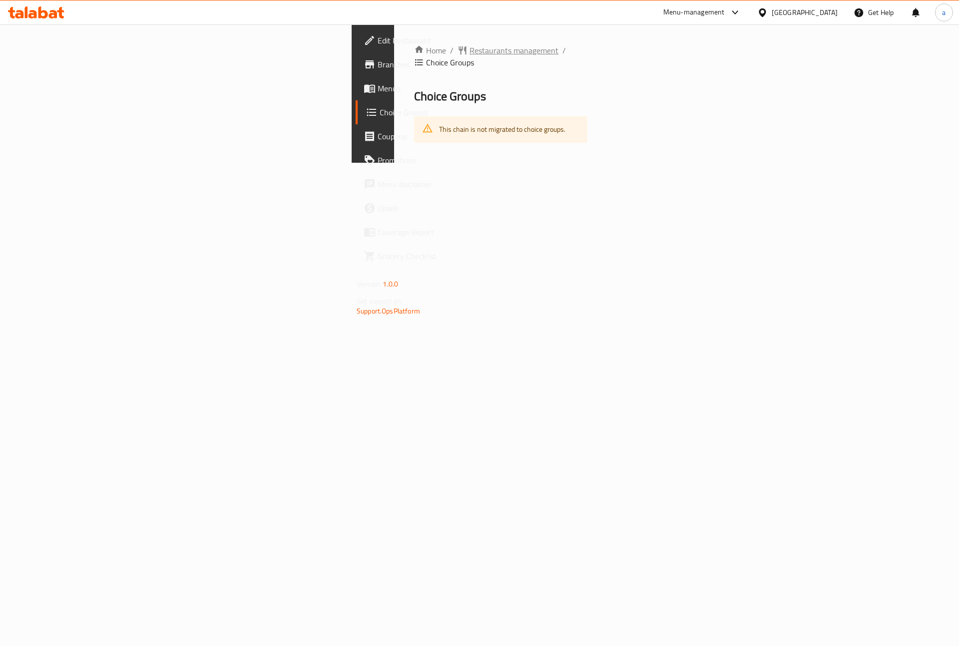
click at [469, 54] on span "Restaurants management" at bounding box center [513, 50] width 89 height 12
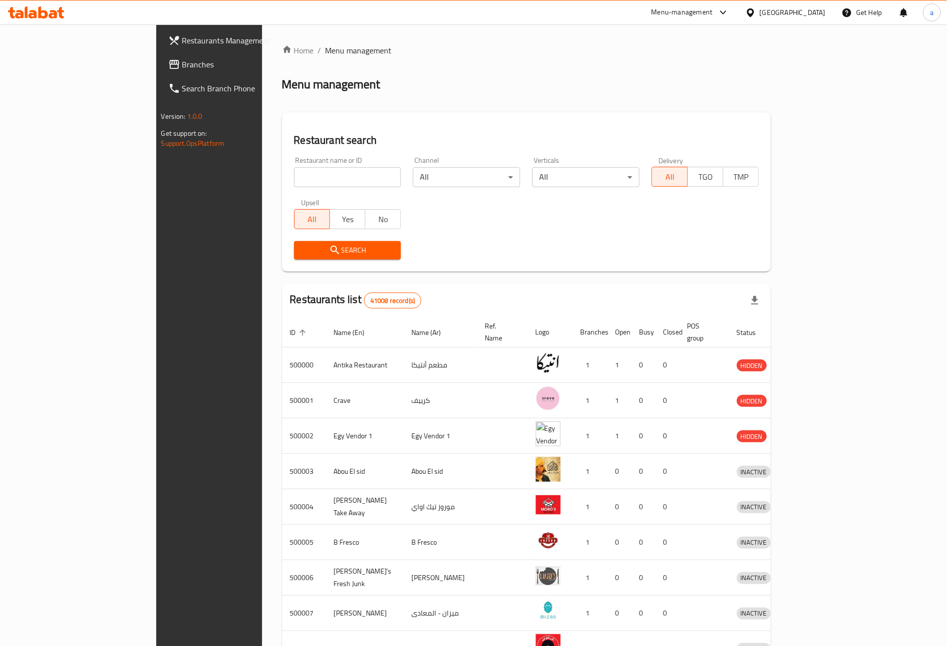
click at [294, 174] on input "search" at bounding box center [347, 177] width 107 height 20
type input "macdonalds"
click button "Search" at bounding box center [347, 250] width 107 height 18
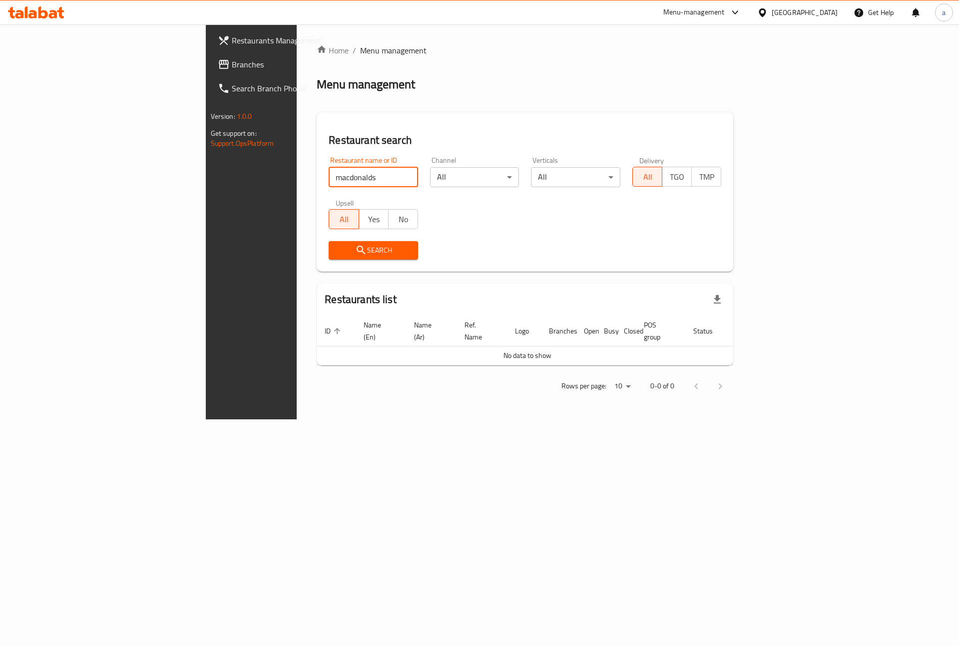
click at [356, 177] on input "macdonalds" at bounding box center [373, 177] width 89 height 20
click at [329, 179] on input "search" at bounding box center [373, 177] width 89 height 20
type input "cinabon"
click button "Search" at bounding box center [373, 250] width 89 height 18
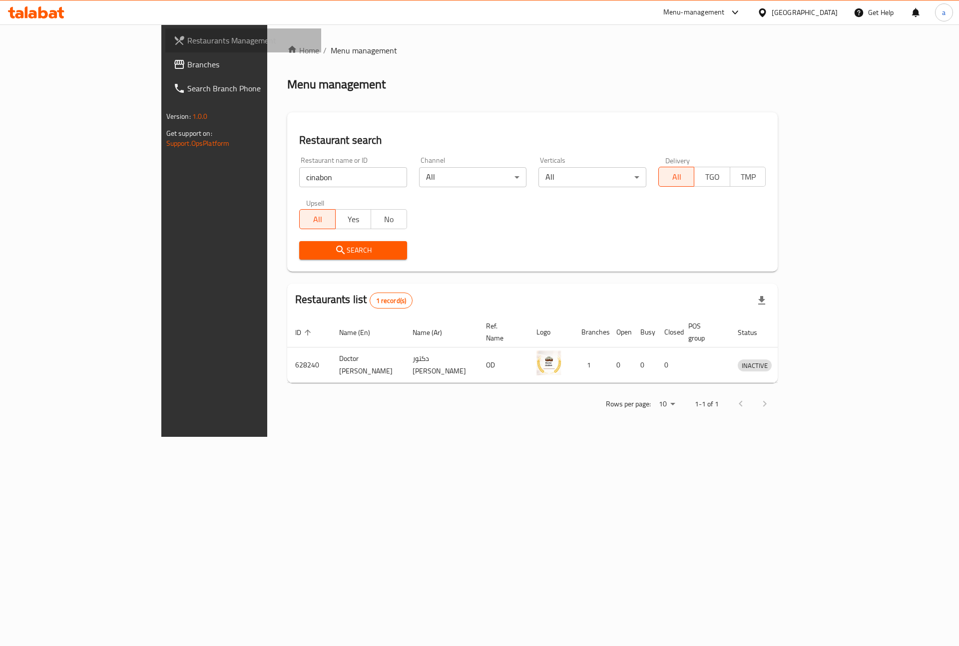
click at [187, 40] on span "Restaurants Management" at bounding box center [250, 40] width 126 height 12
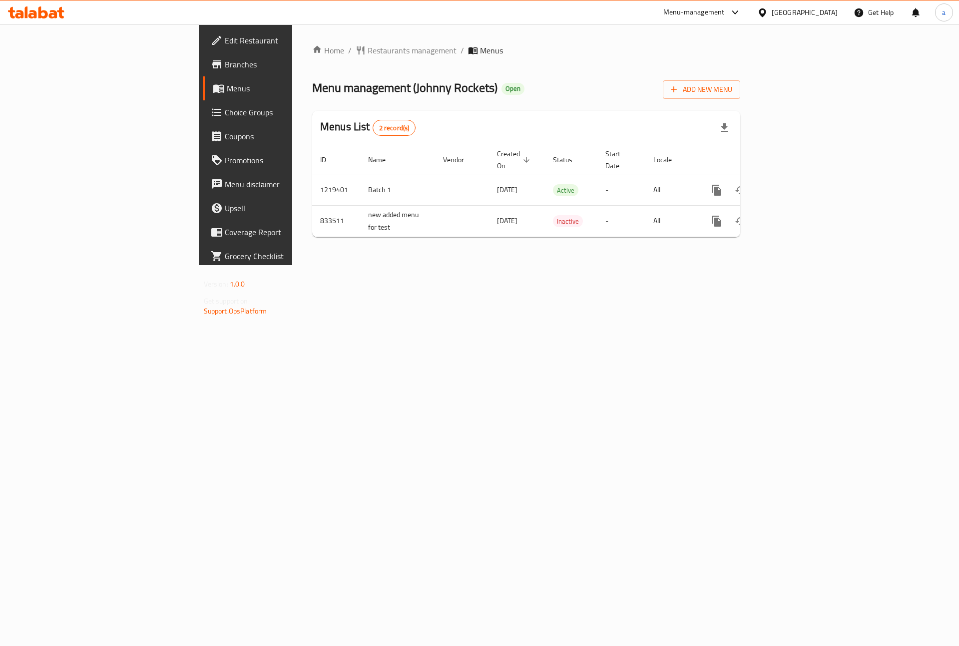
click at [225, 112] on span "Choice Groups" at bounding box center [288, 112] width 126 height 12
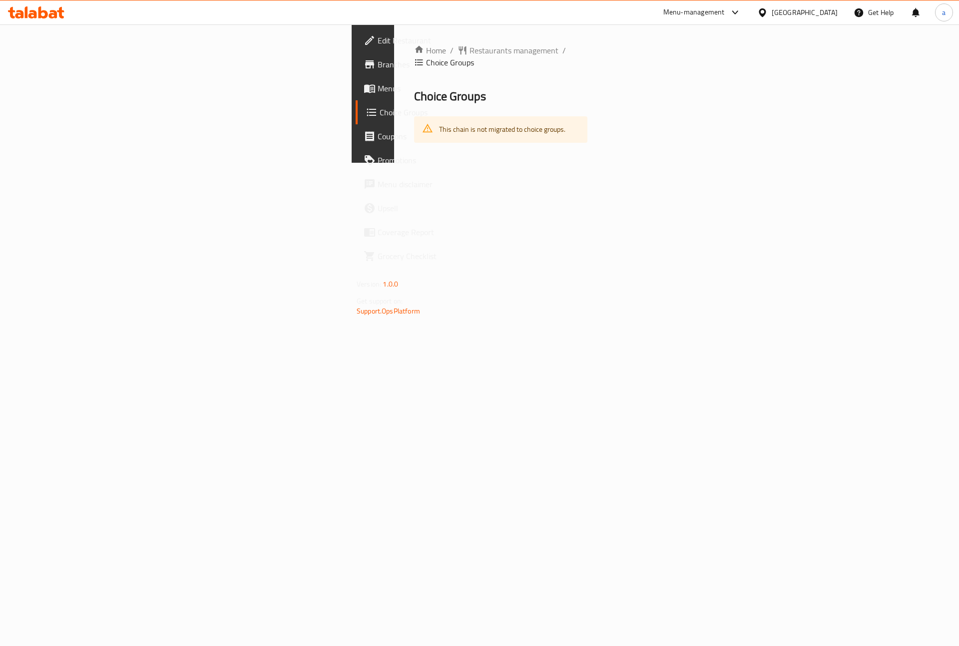
click at [378, 64] on span "Branches" at bounding box center [441, 64] width 126 height 12
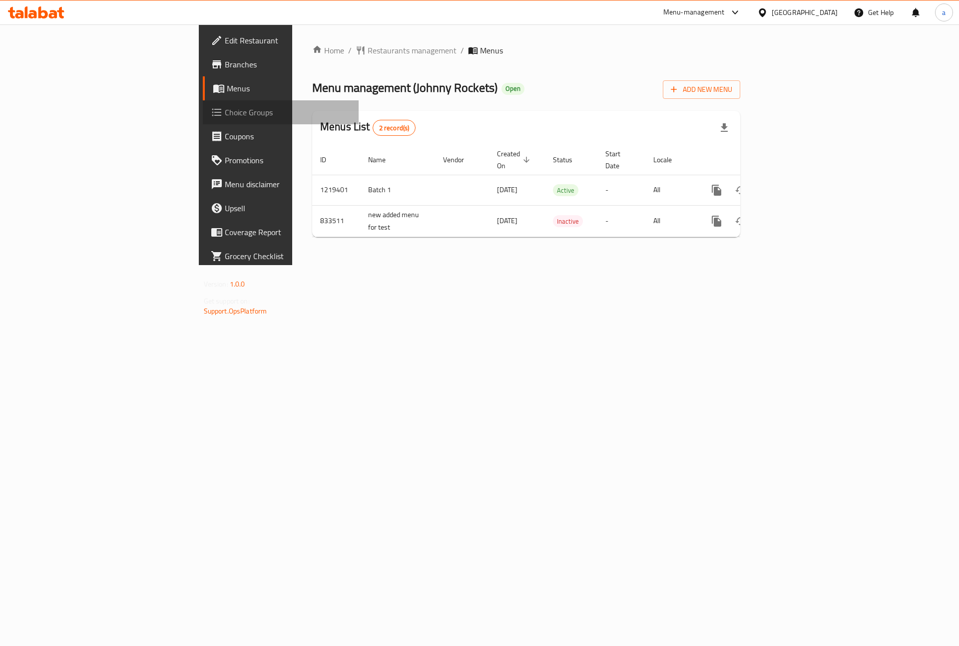
click at [225, 111] on span "Choice Groups" at bounding box center [288, 112] width 126 height 12
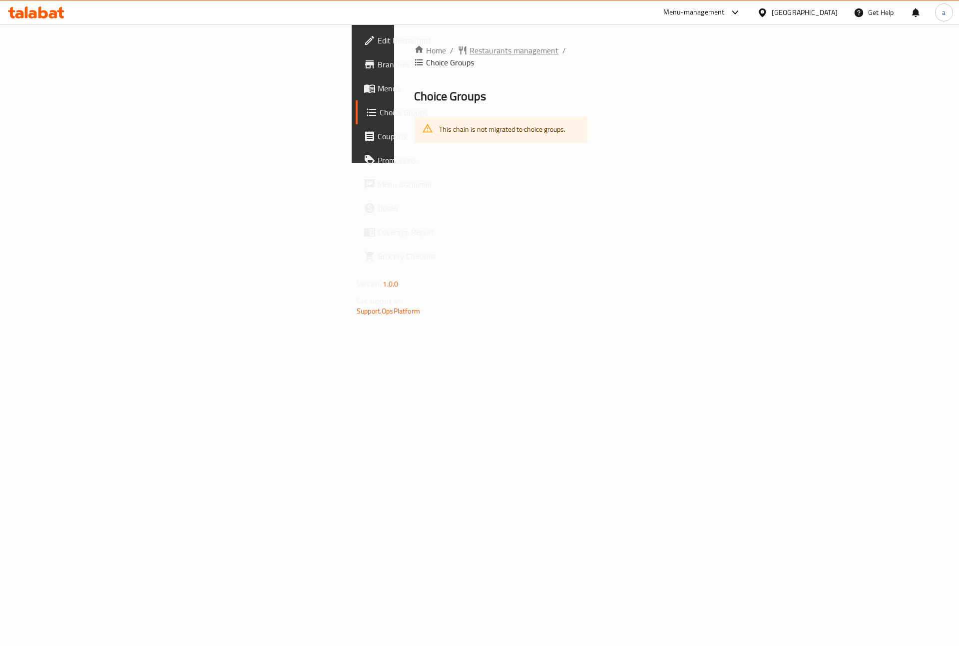
click at [469, 51] on span "Restaurants management" at bounding box center [513, 50] width 89 height 12
